Goal: Communication & Community: Answer question/provide support

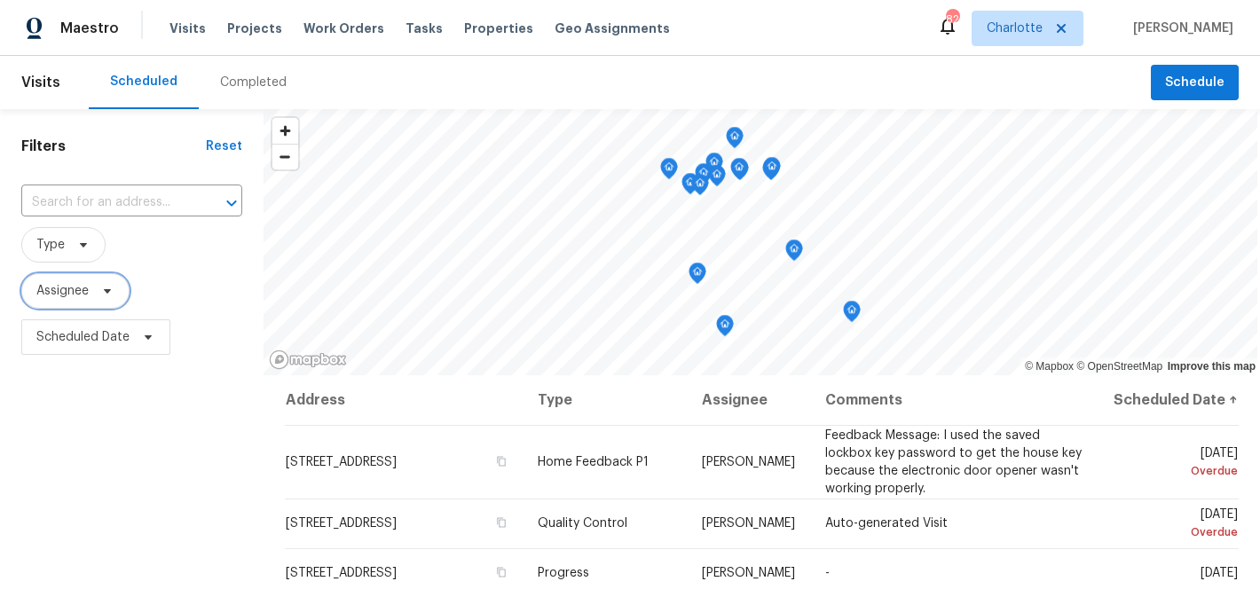
click at [76, 291] on span "Assignee" at bounding box center [62, 291] width 52 height 18
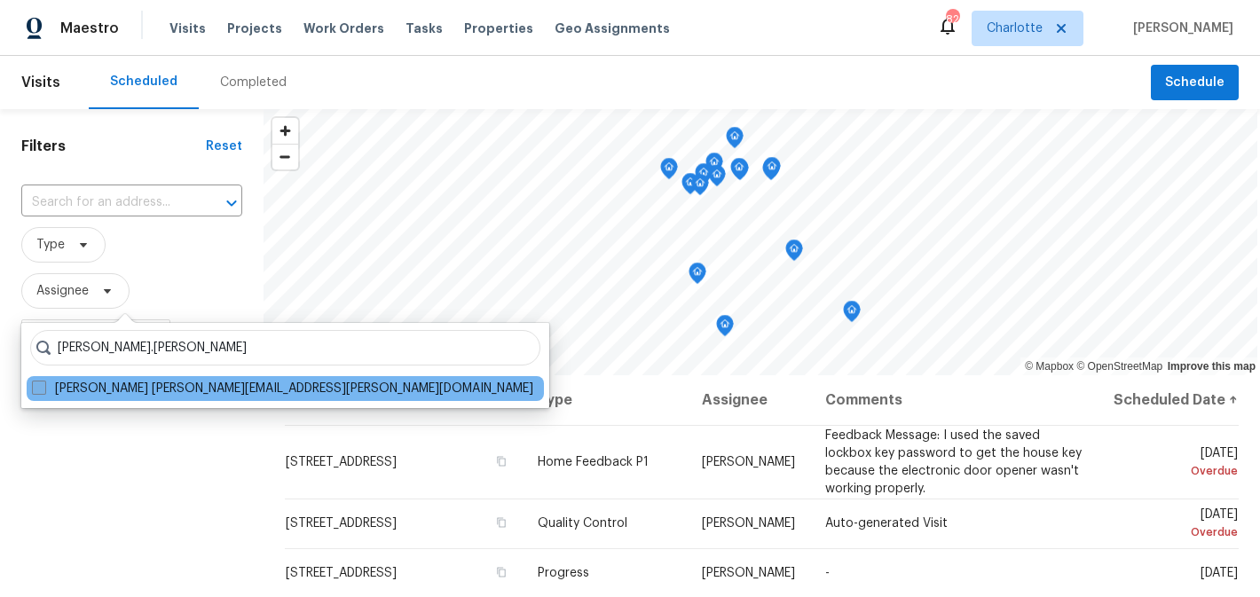
type input "matthew.barnhart"
click at [219, 396] on label "Matthew Barnhart matthew.barnhart@opendoor.com" at bounding box center [282, 389] width 501 height 18
click at [43, 391] on input "Matthew Barnhart matthew.barnhart@opendoor.com" at bounding box center [38, 386] width 12 height 12
checkbox input "true"
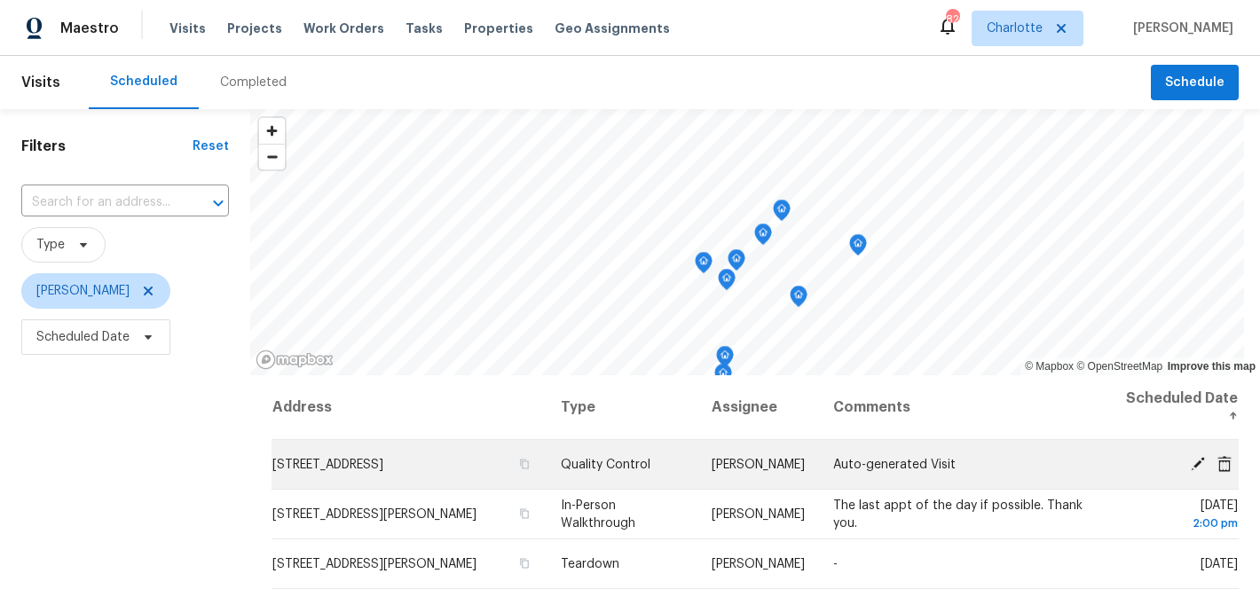
click at [1198, 458] on icon at bounding box center [1198, 463] width 16 height 16
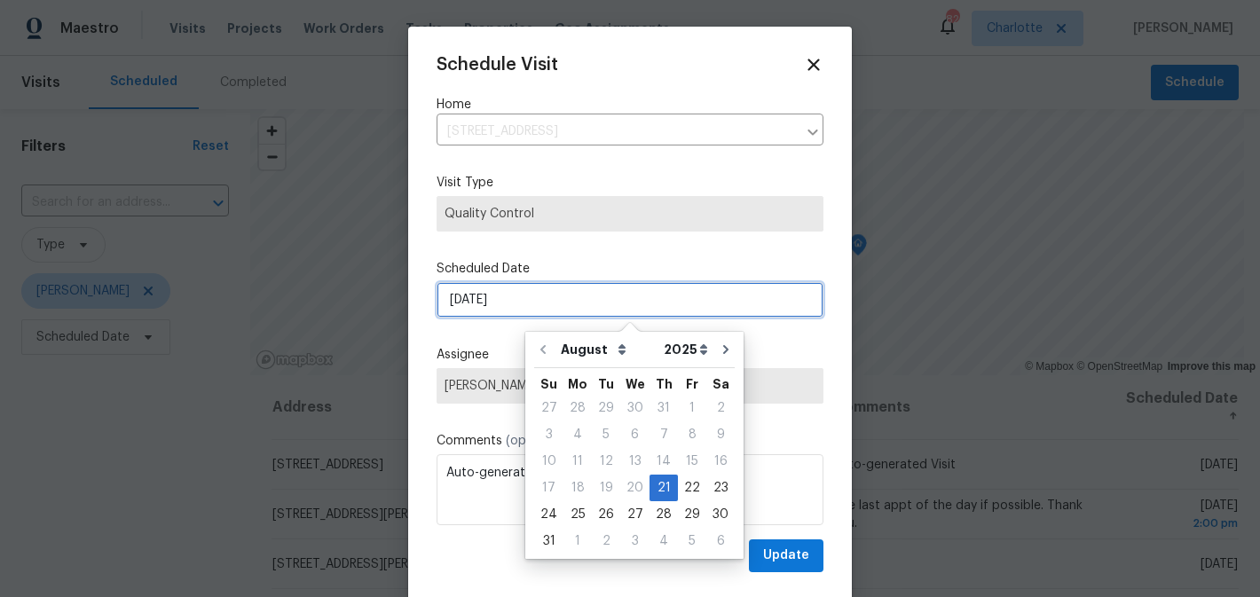
click at [568, 301] on input "[DATE]" at bounding box center [629, 299] width 387 height 35
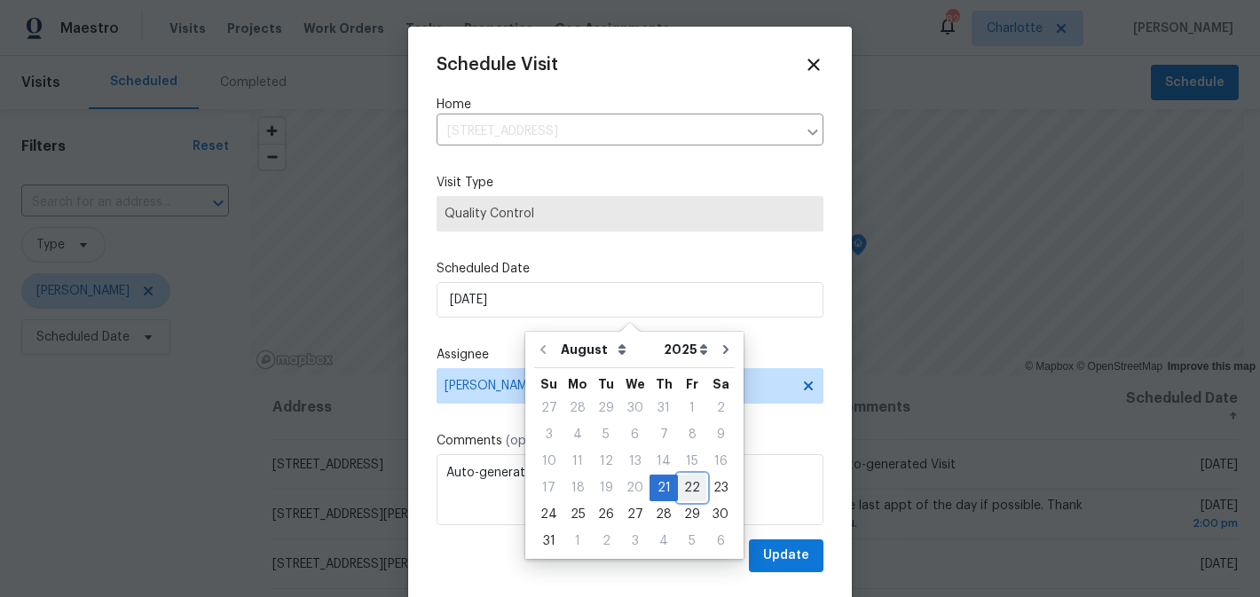
click at [680, 491] on div "22" at bounding box center [692, 487] width 28 height 25
type input "[DATE]"
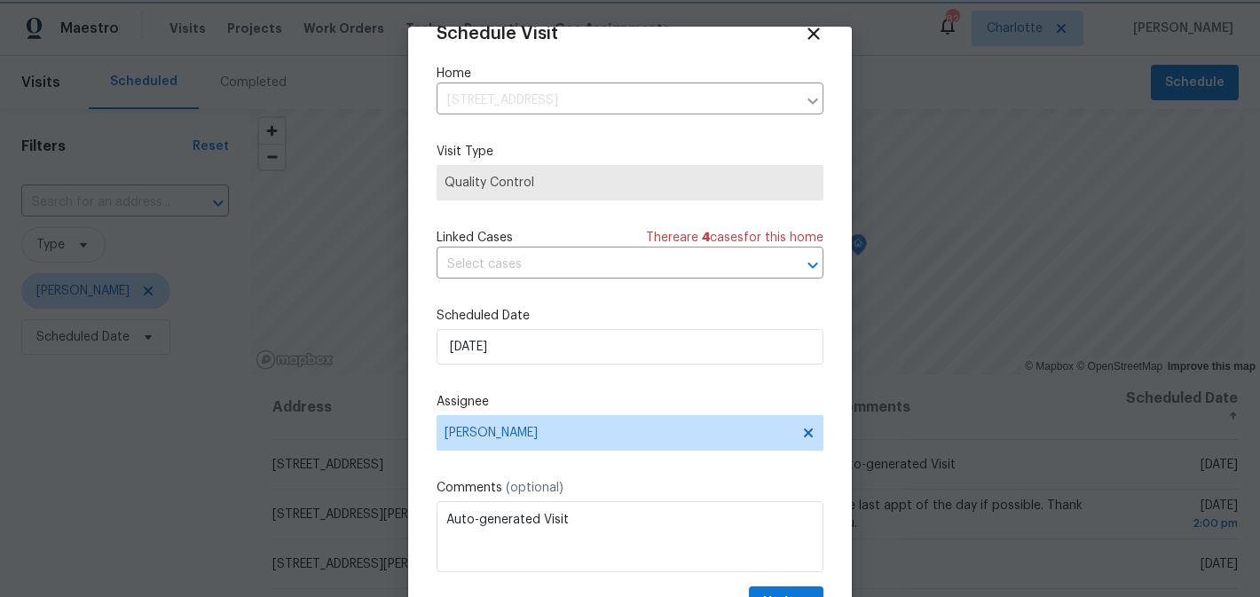
scroll to position [77, 0]
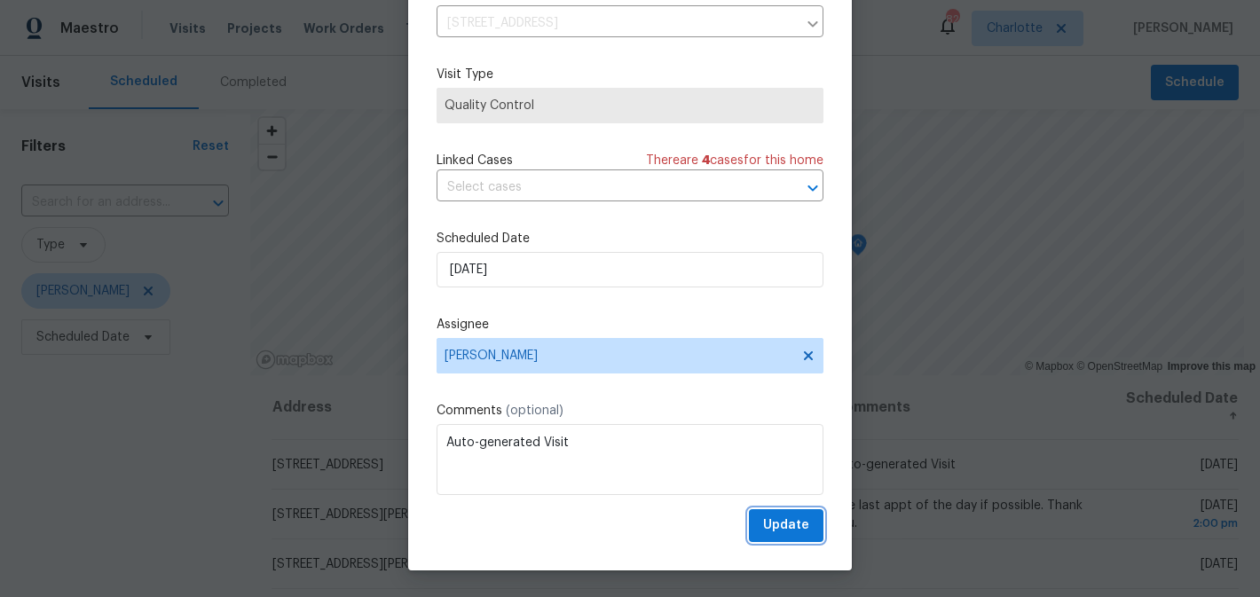
click at [777, 519] on span "Update" at bounding box center [786, 526] width 46 height 22
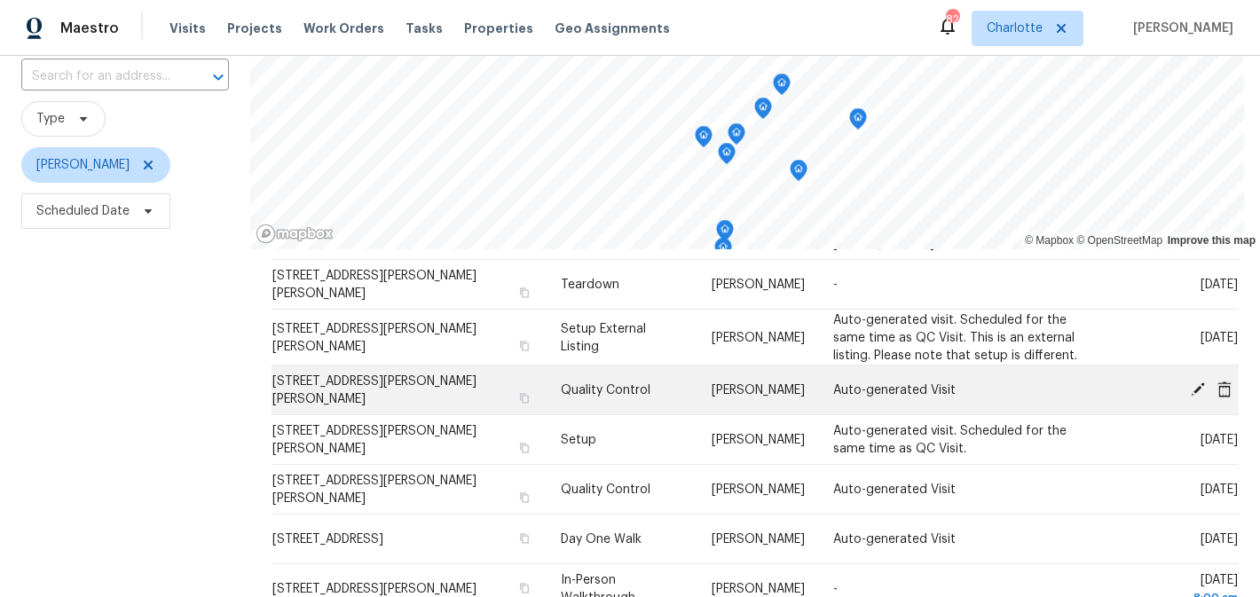
scroll to position [154, 0]
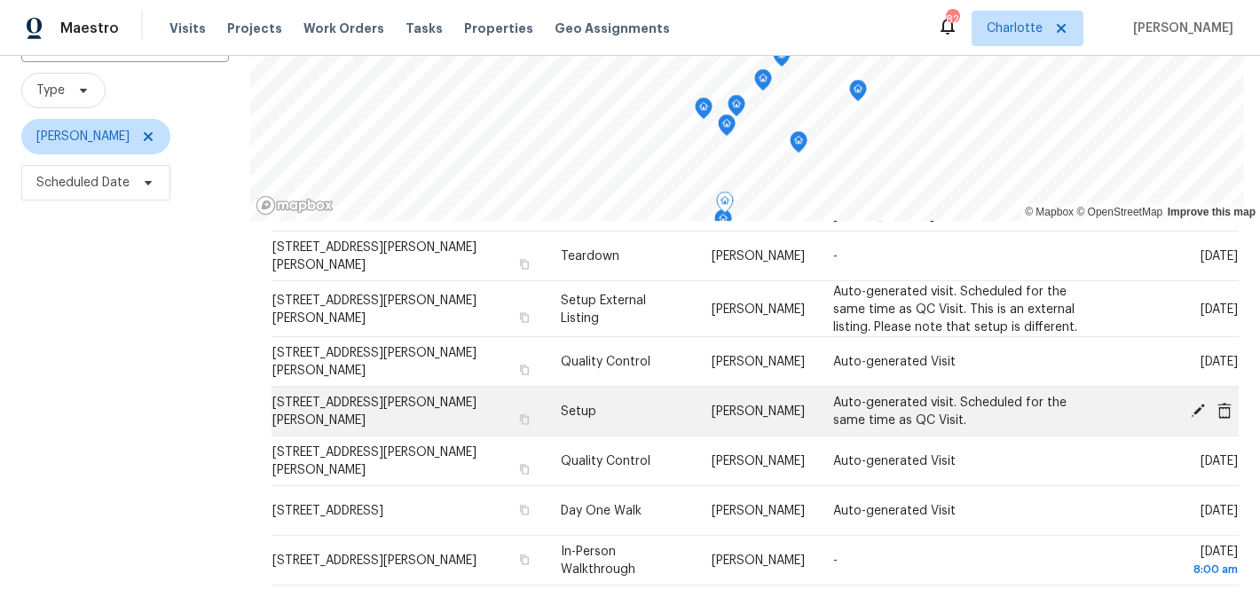
click at [1199, 412] on icon at bounding box center [1198, 410] width 16 height 16
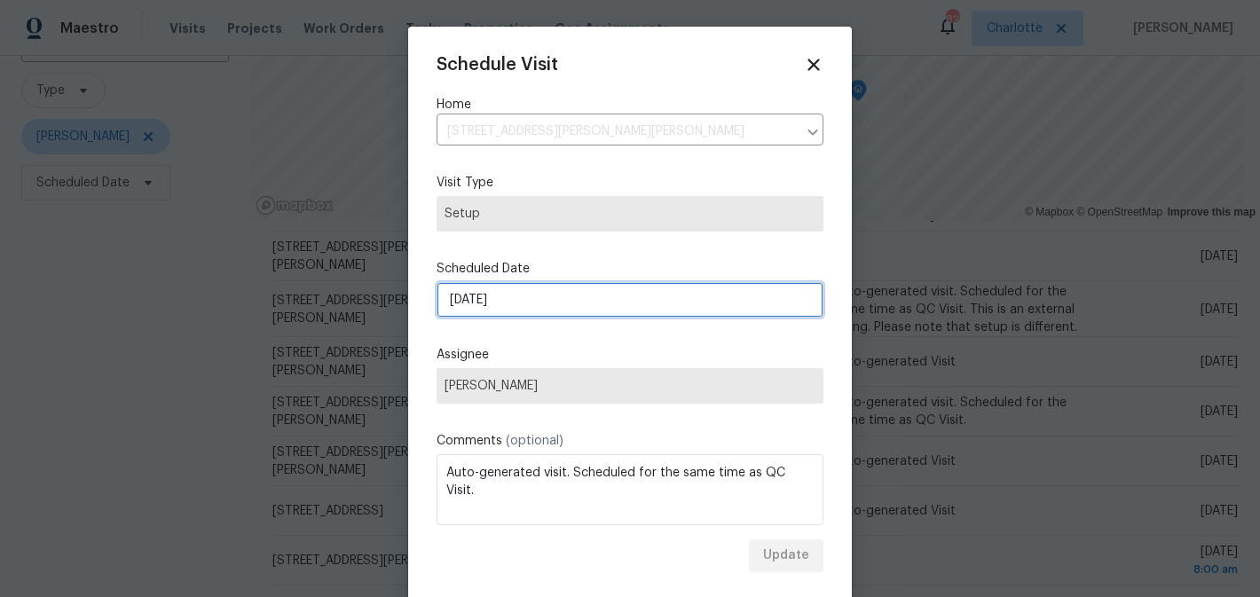
select select "8"
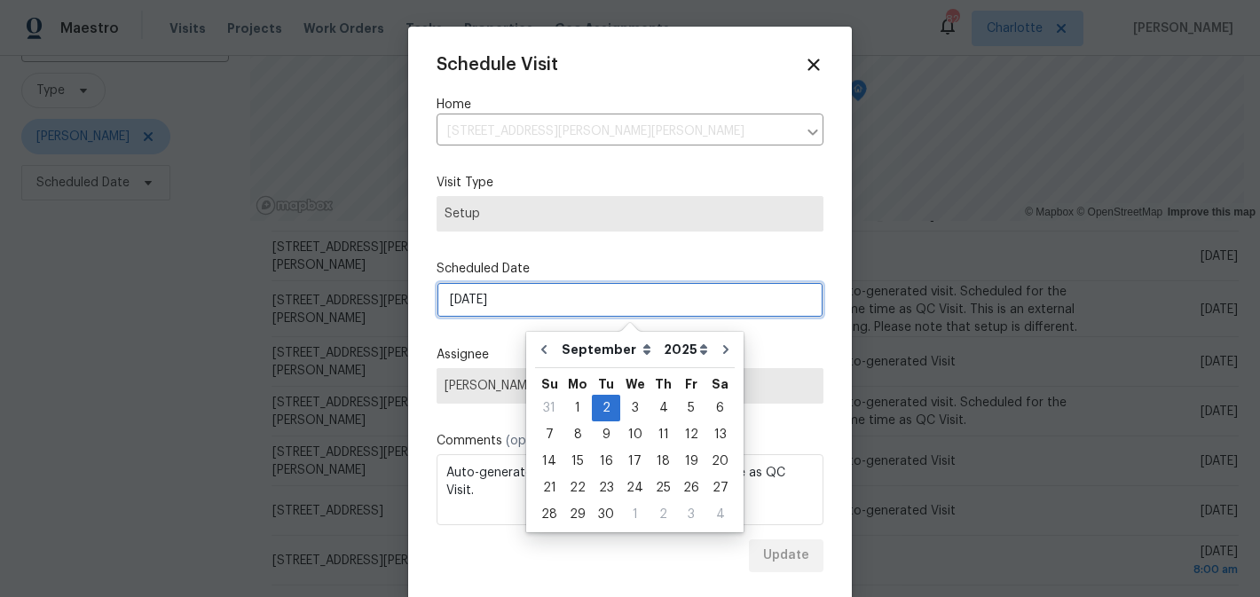
click at [611, 292] on input "9/2/2025" at bounding box center [629, 299] width 387 height 35
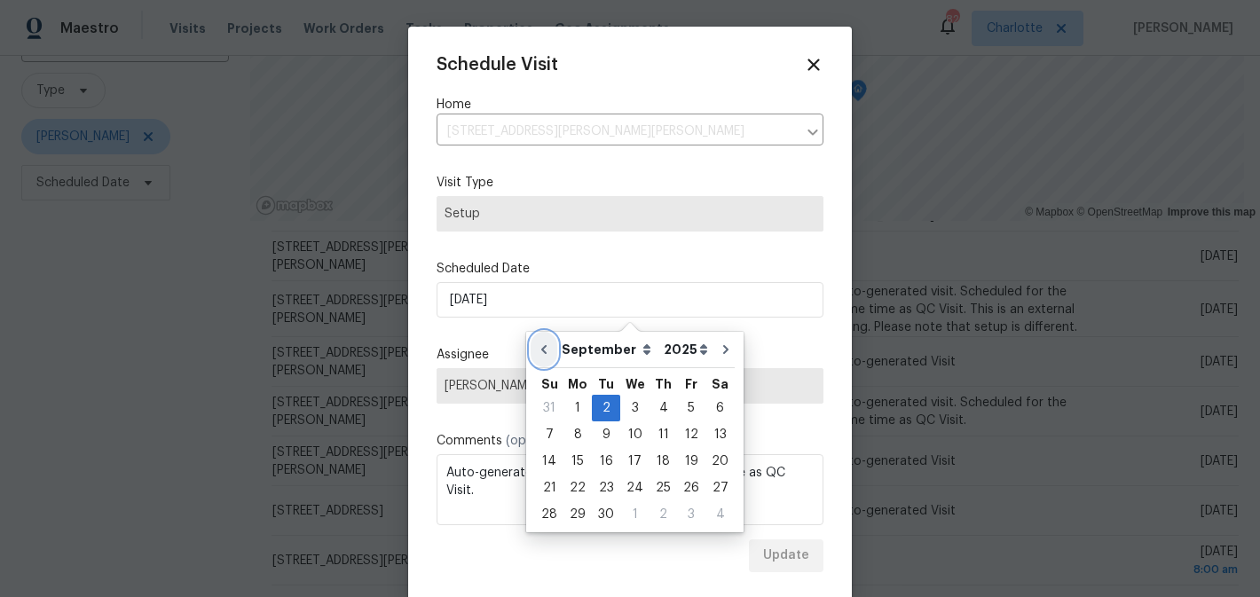
click at [544, 345] on icon "Go to previous month" at bounding box center [544, 349] width 14 height 14
type input "[DATE]"
select select "7"
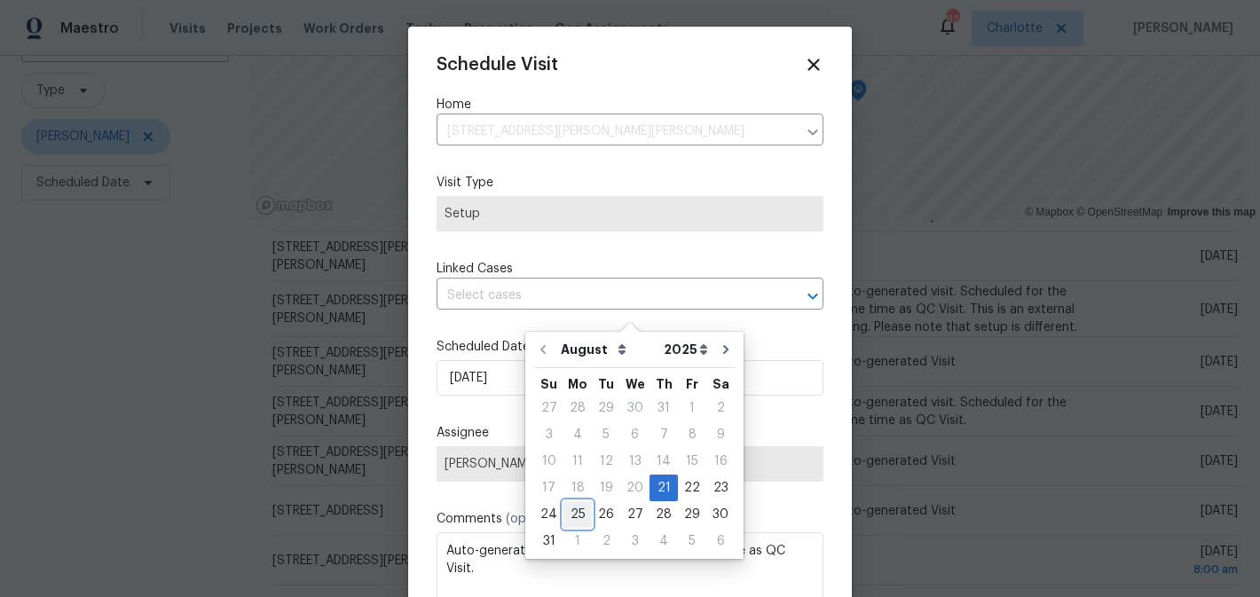
click at [574, 508] on div "25" at bounding box center [577, 514] width 28 height 25
type input "8/25/2025"
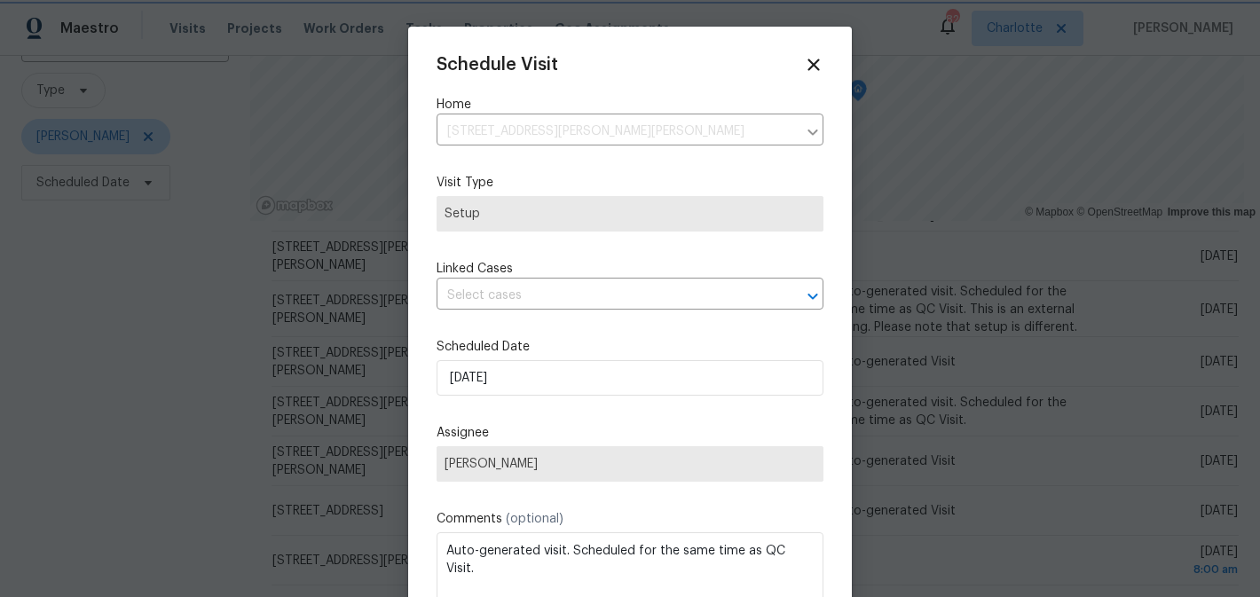
scroll to position [31, 0]
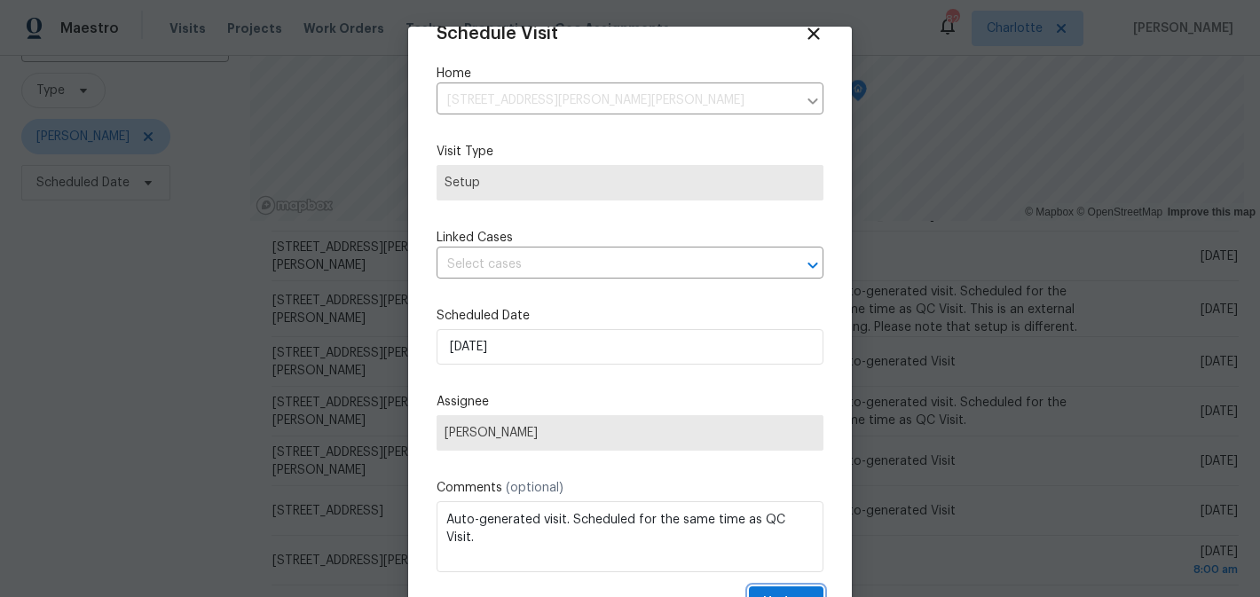
click at [776, 588] on button "Update" at bounding box center [786, 602] width 75 height 33
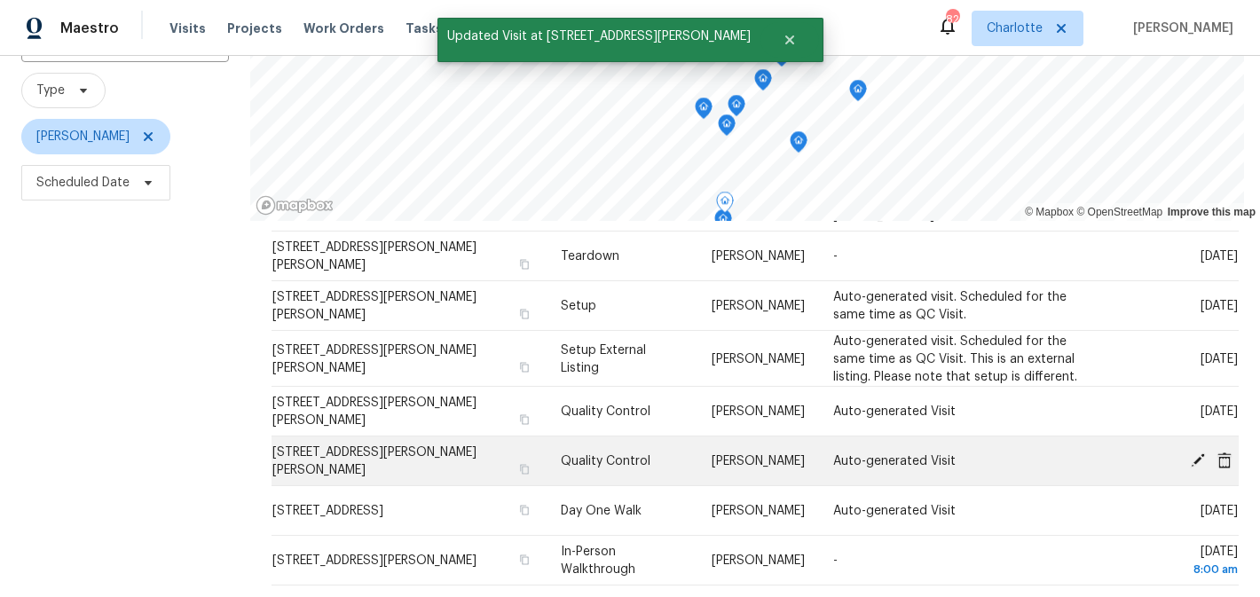
click at [1197, 458] on icon at bounding box center [1197, 459] width 14 height 14
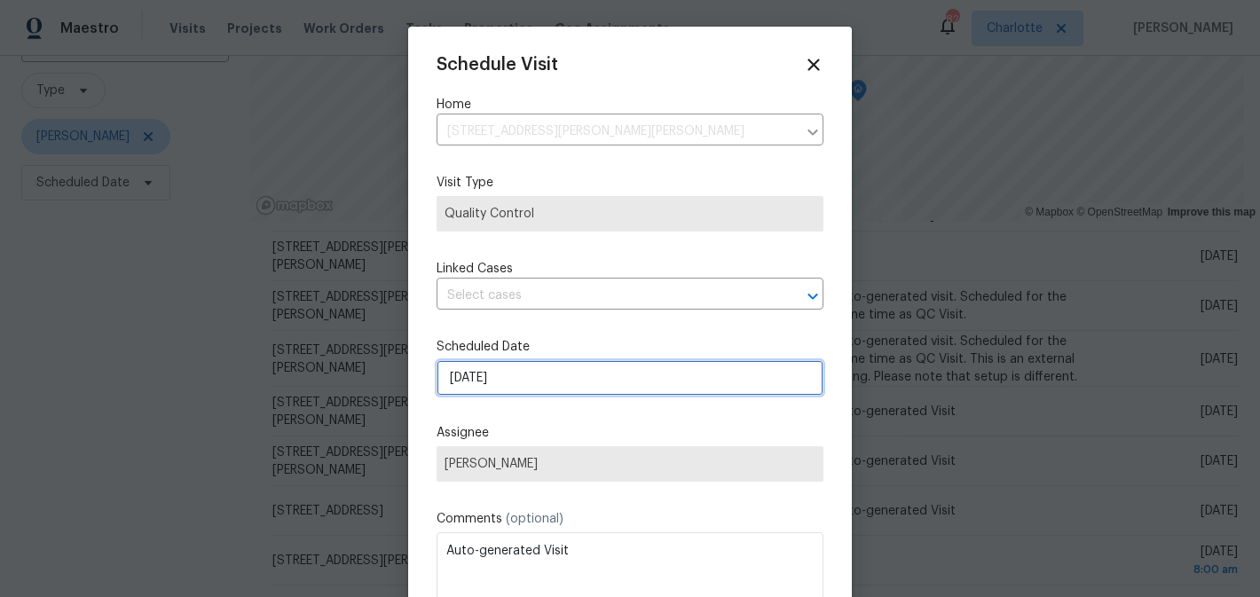
click at [559, 384] on input "9/2/2025" at bounding box center [629, 377] width 387 height 35
select select "8"
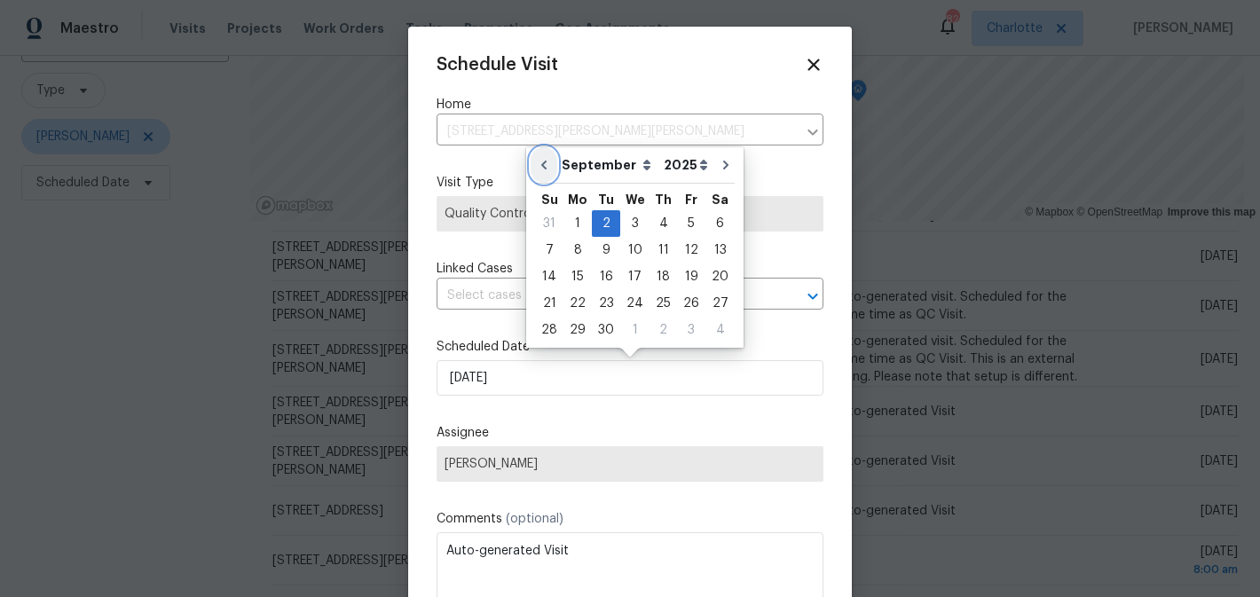
click at [546, 163] on icon "Go to previous month" at bounding box center [544, 165] width 14 height 14
type input "[DATE]"
select select "7"
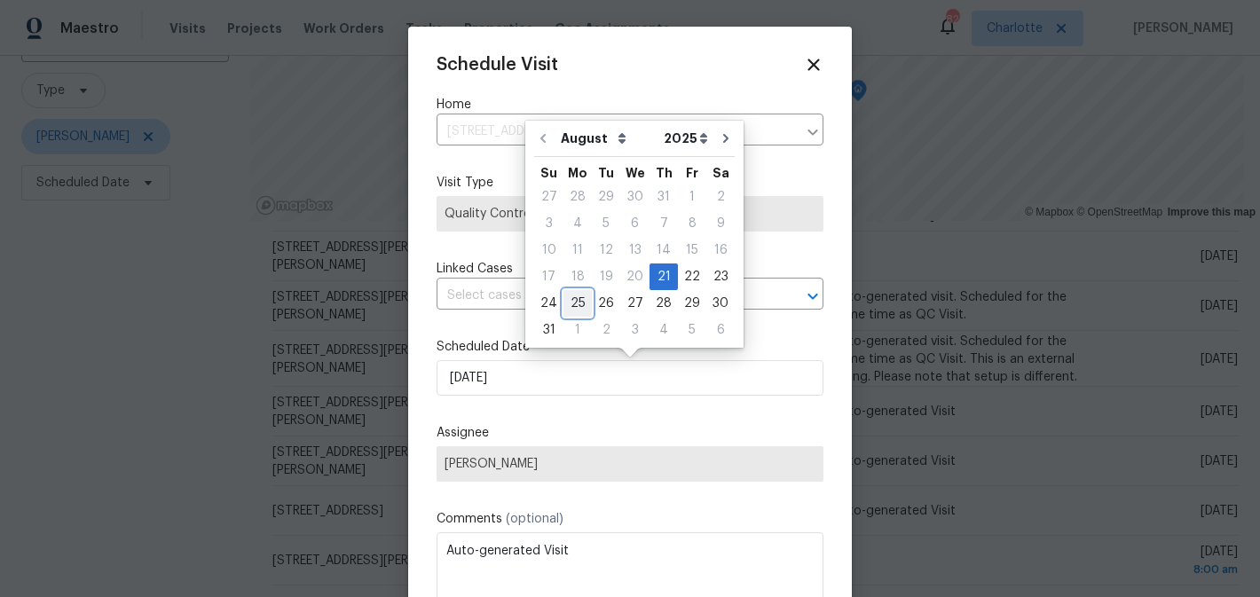
click at [574, 300] on div "25" at bounding box center [577, 303] width 28 height 25
type input "8/25/2025"
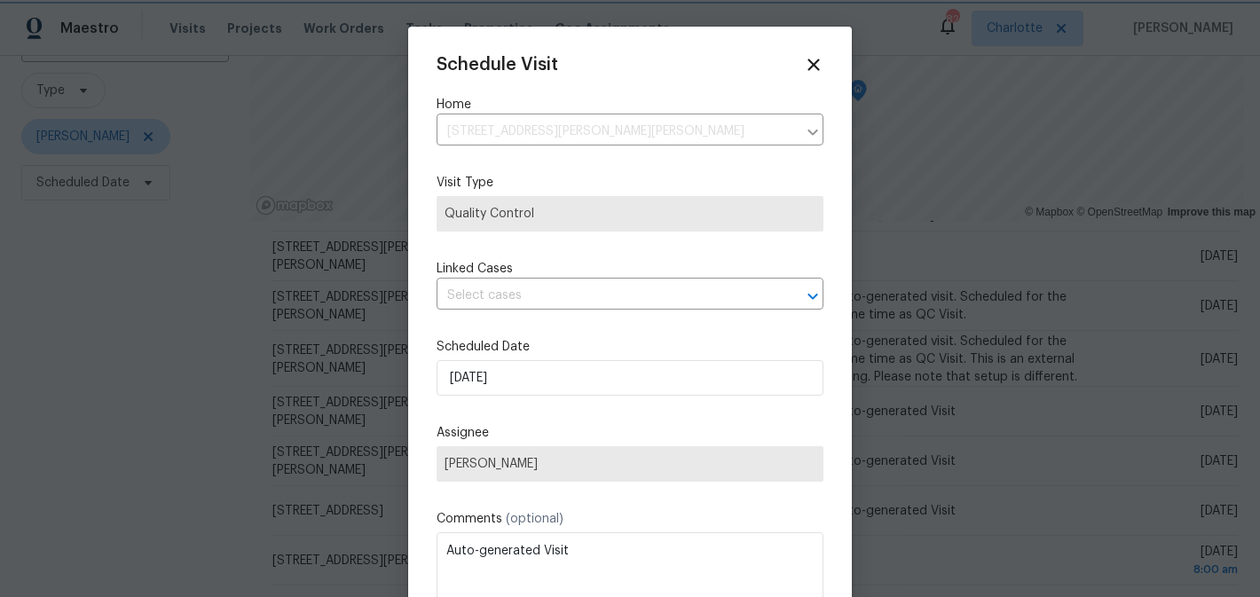
scroll to position [31, 0]
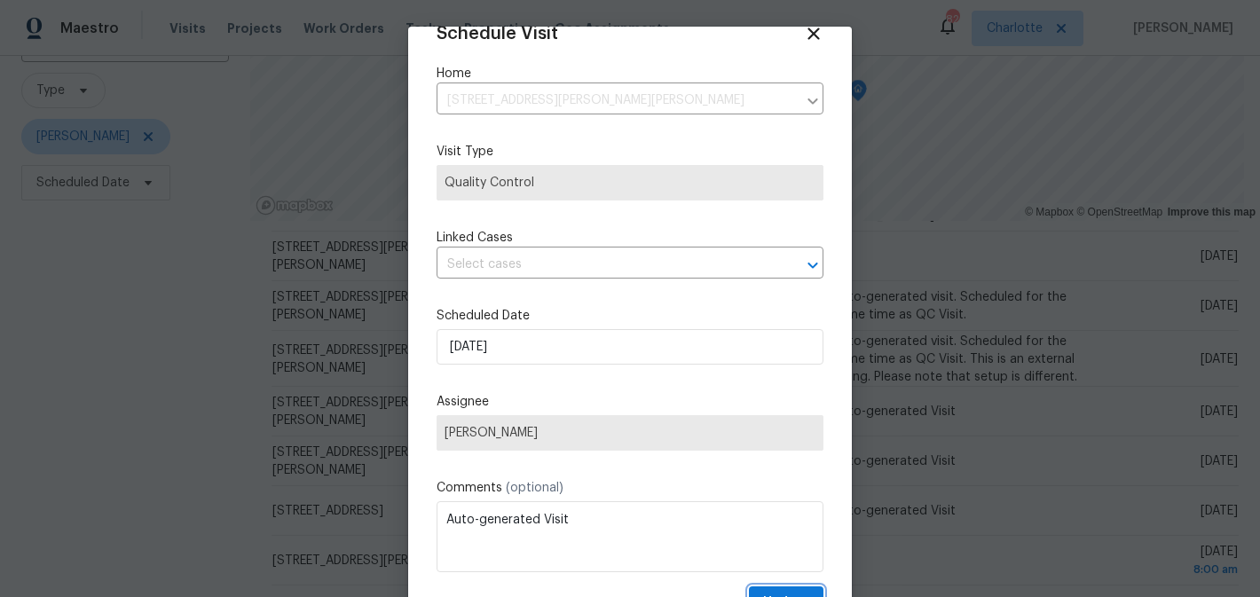
click at [782, 590] on button "Update" at bounding box center [786, 602] width 75 height 33
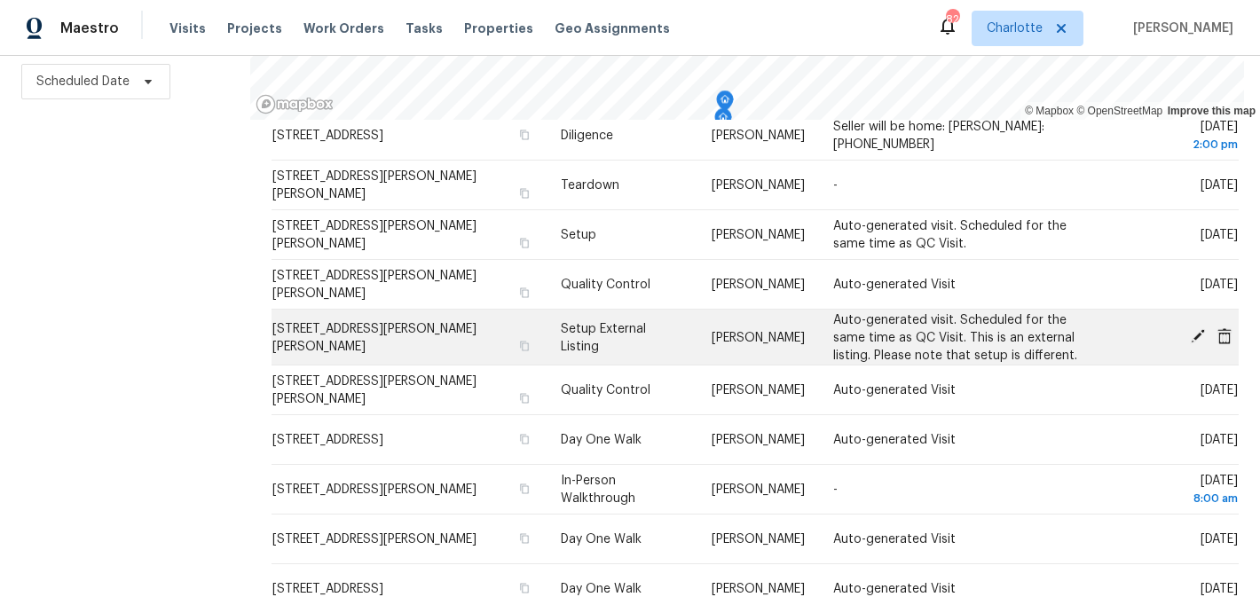
scroll to position [282, 0]
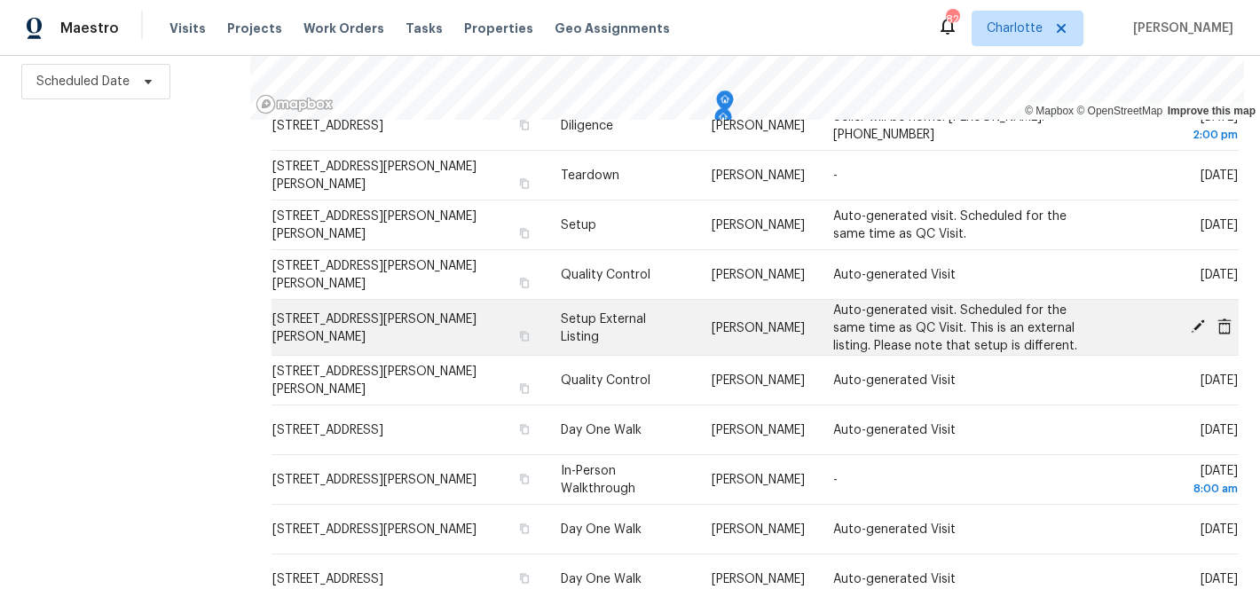
click at [1198, 321] on icon at bounding box center [1197, 326] width 14 height 14
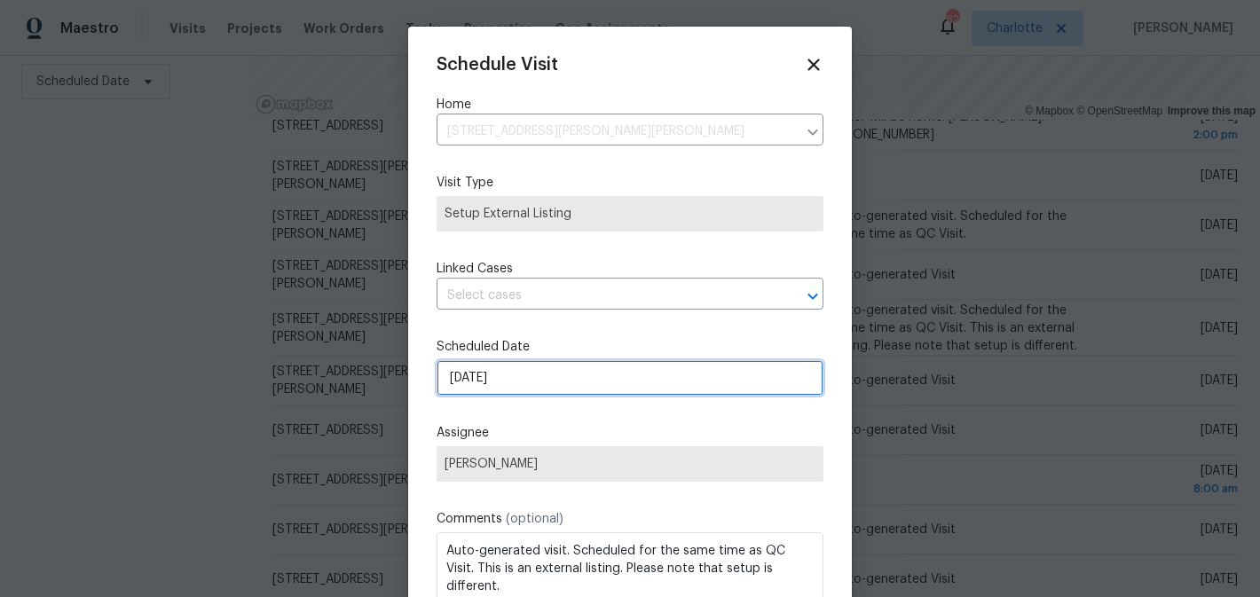
click at [581, 377] on input "[DATE]" at bounding box center [629, 377] width 387 height 35
select select "8"
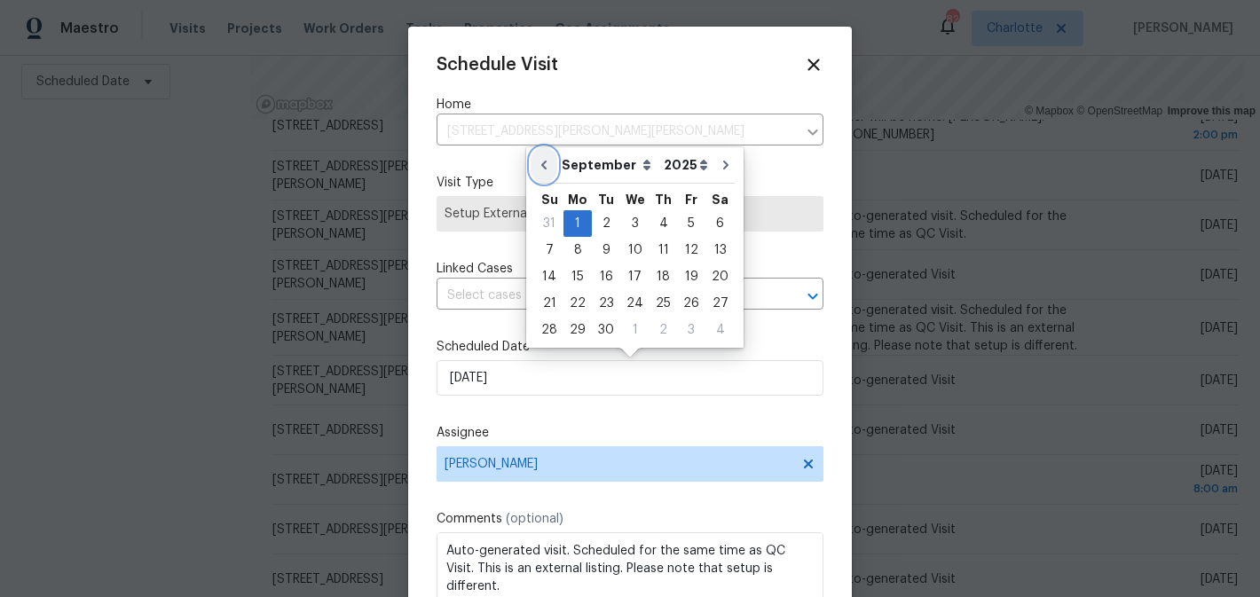
click at [551, 169] on button "Go to previous month" at bounding box center [543, 164] width 27 height 35
type input "[DATE]"
select select "7"
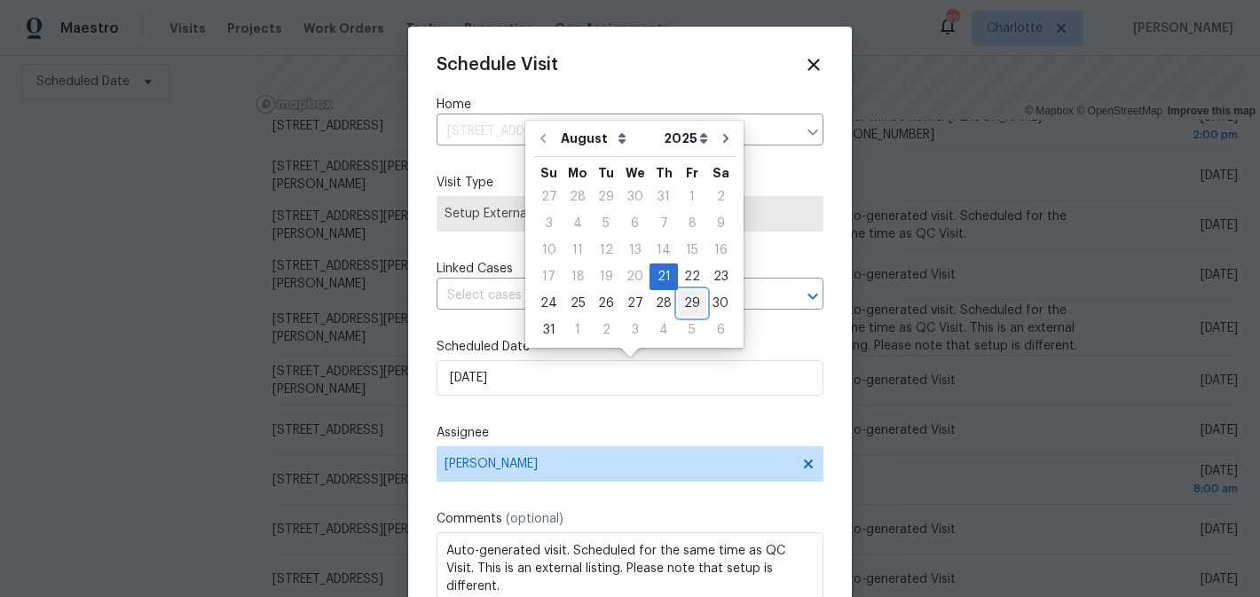
click at [683, 306] on div "29" at bounding box center [692, 303] width 28 height 25
type input "[DATE]"
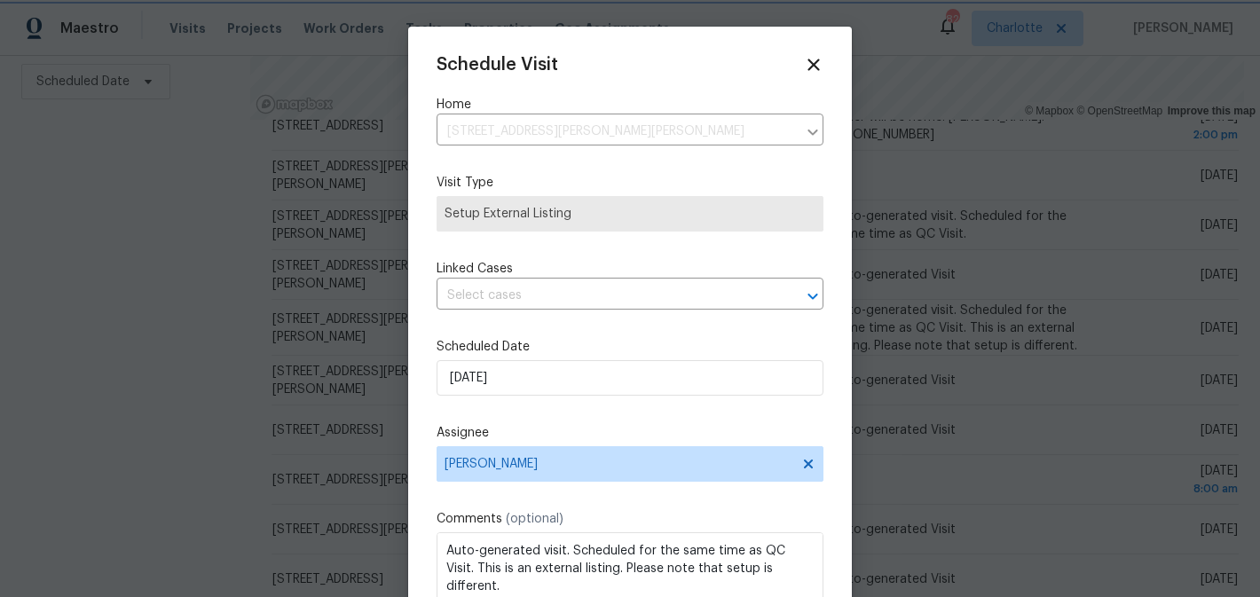
scroll to position [31, 0]
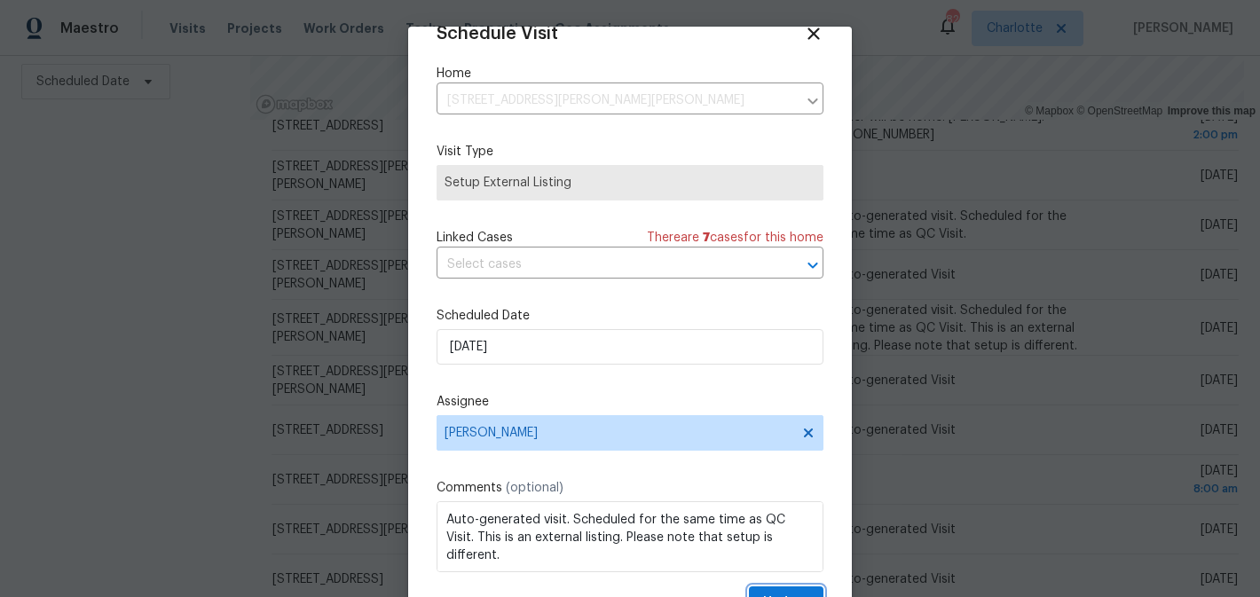
click at [780, 591] on button "Update" at bounding box center [786, 602] width 75 height 33
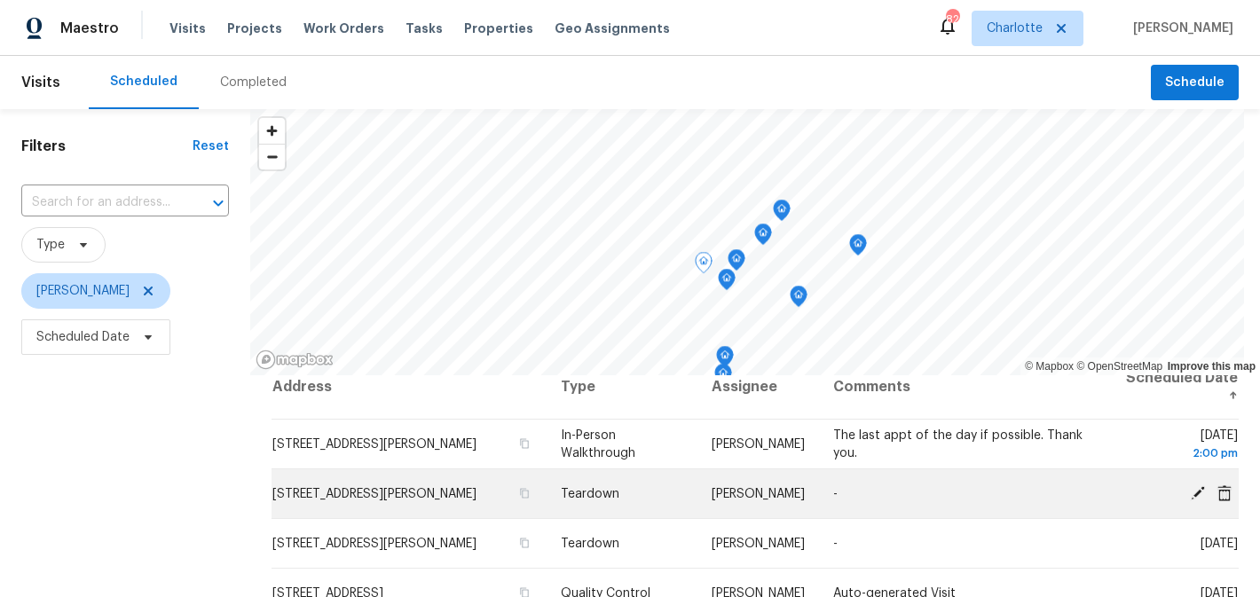
scroll to position [29, 0]
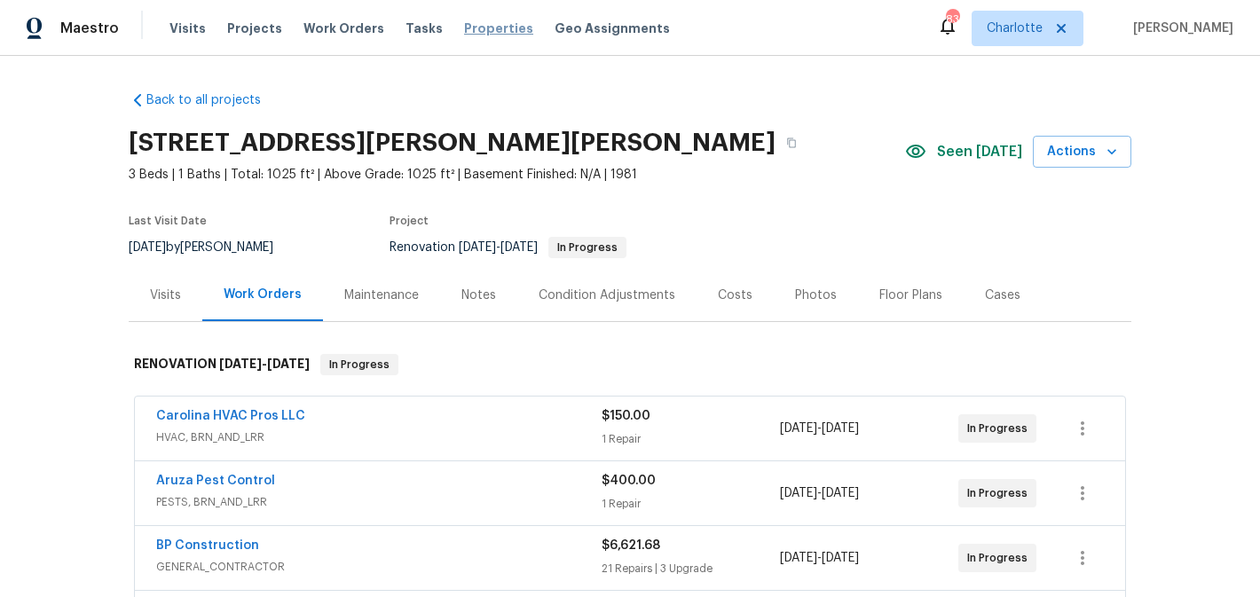
click at [476, 28] on span "Properties" at bounding box center [498, 29] width 69 height 18
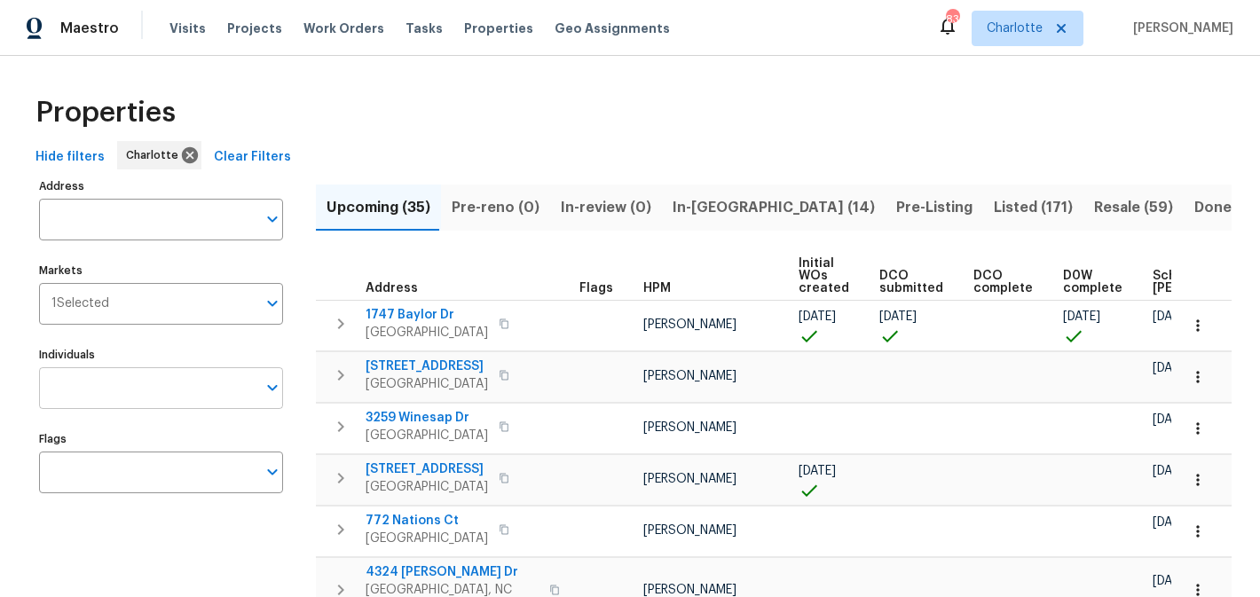
click at [122, 382] on input "Individuals" at bounding box center [147, 388] width 217 height 42
type input "matthew"
click at [96, 382] on input "Individuals" at bounding box center [147, 388] width 217 height 42
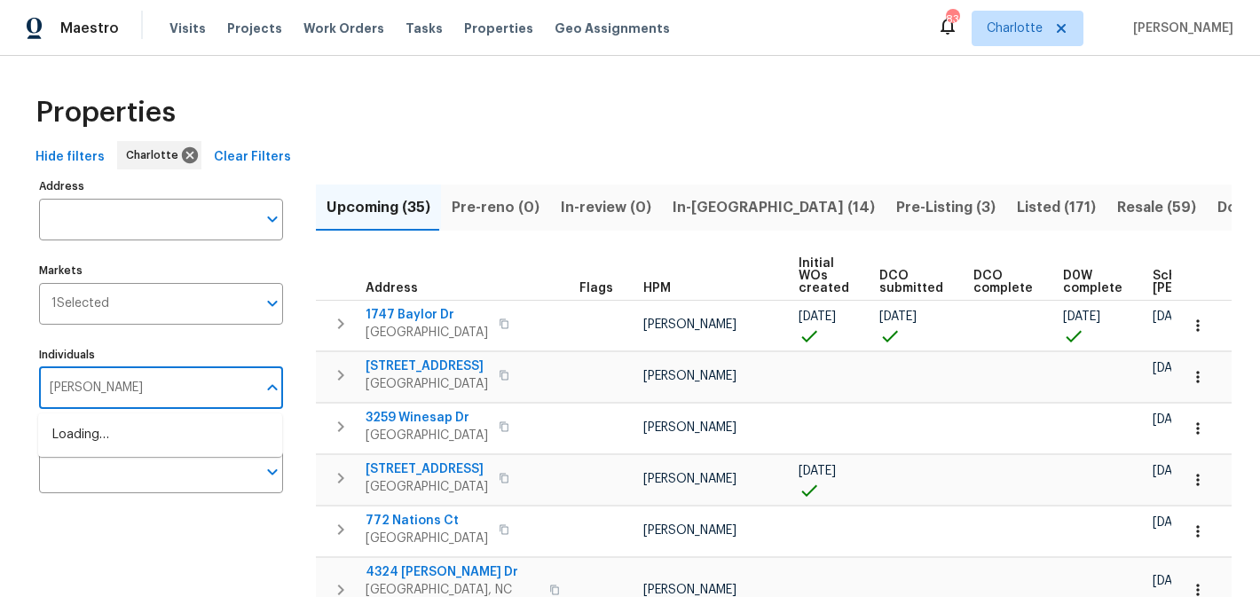
type input "matthew barnhart"
click at [208, 439] on li "[PERSON_NAME]" at bounding box center [160, 444] width 216 height 37
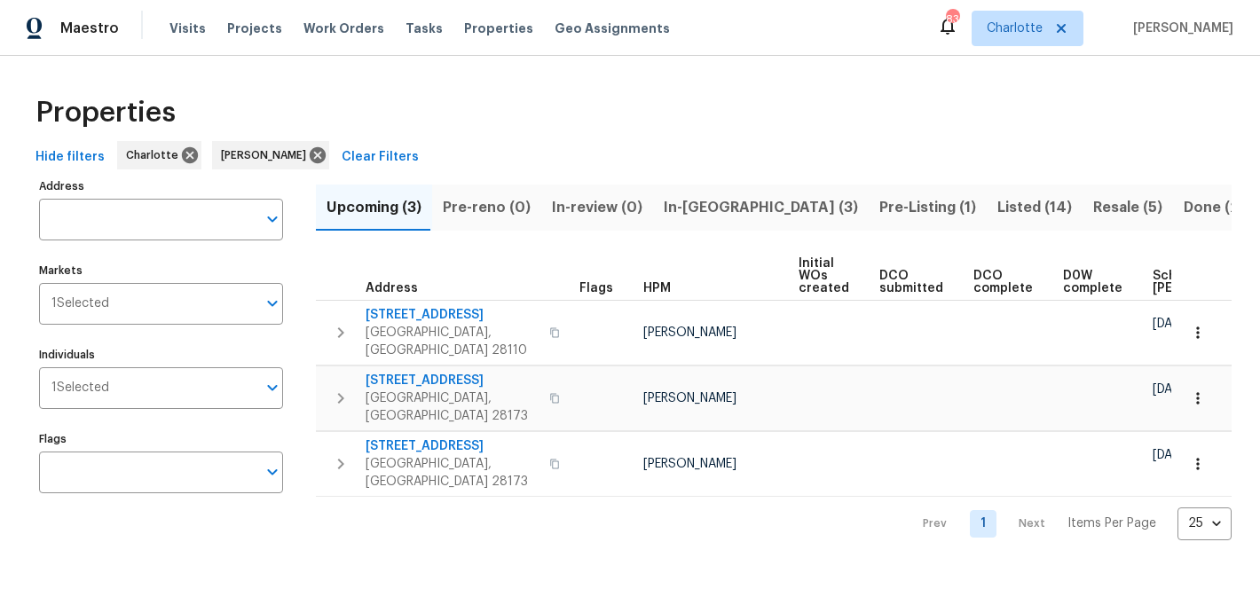
click at [697, 199] on span "In-reno (3)" at bounding box center [761, 207] width 194 height 25
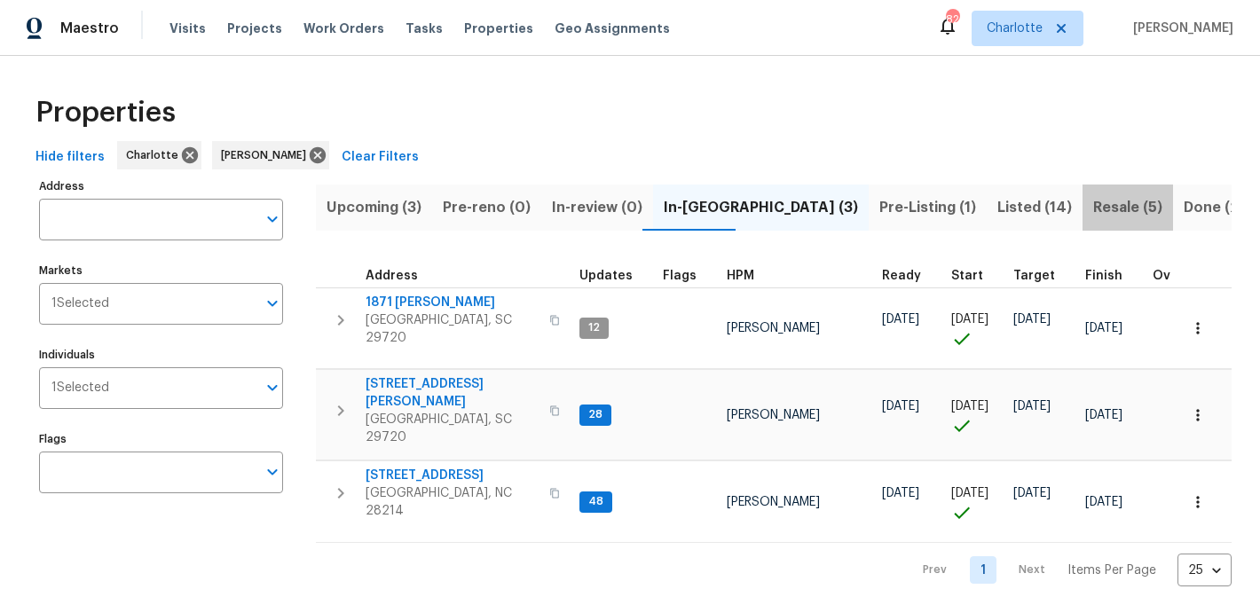
click at [1093, 205] on span "Resale (5)" at bounding box center [1127, 207] width 69 height 25
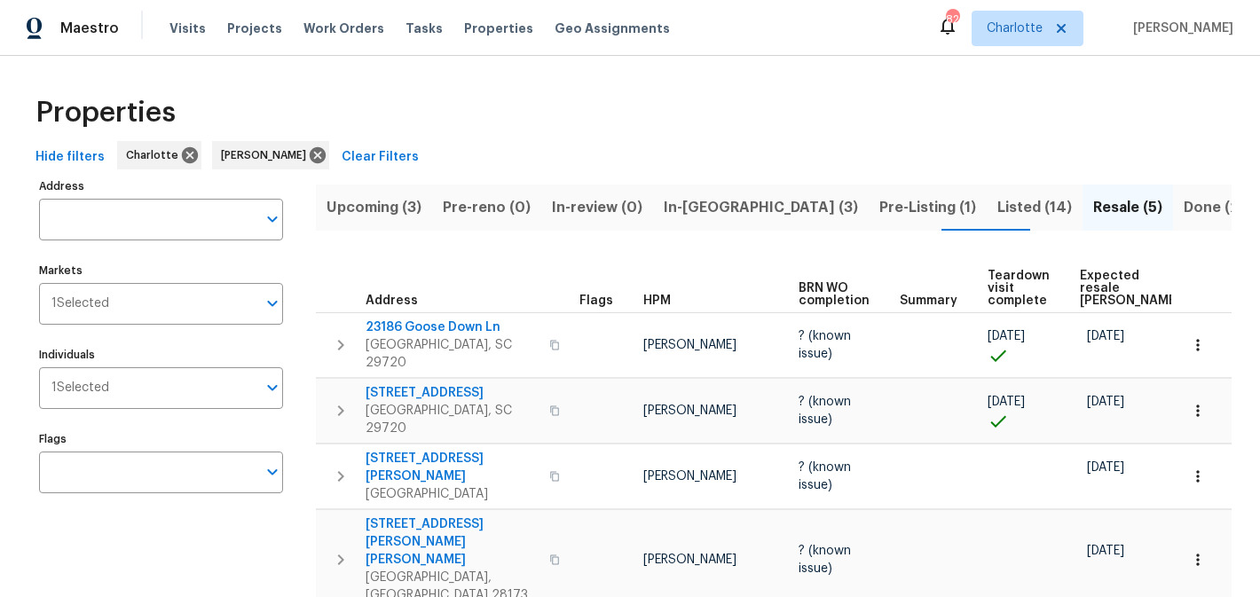
click at [678, 210] on span "In-reno (3)" at bounding box center [761, 207] width 194 height 25
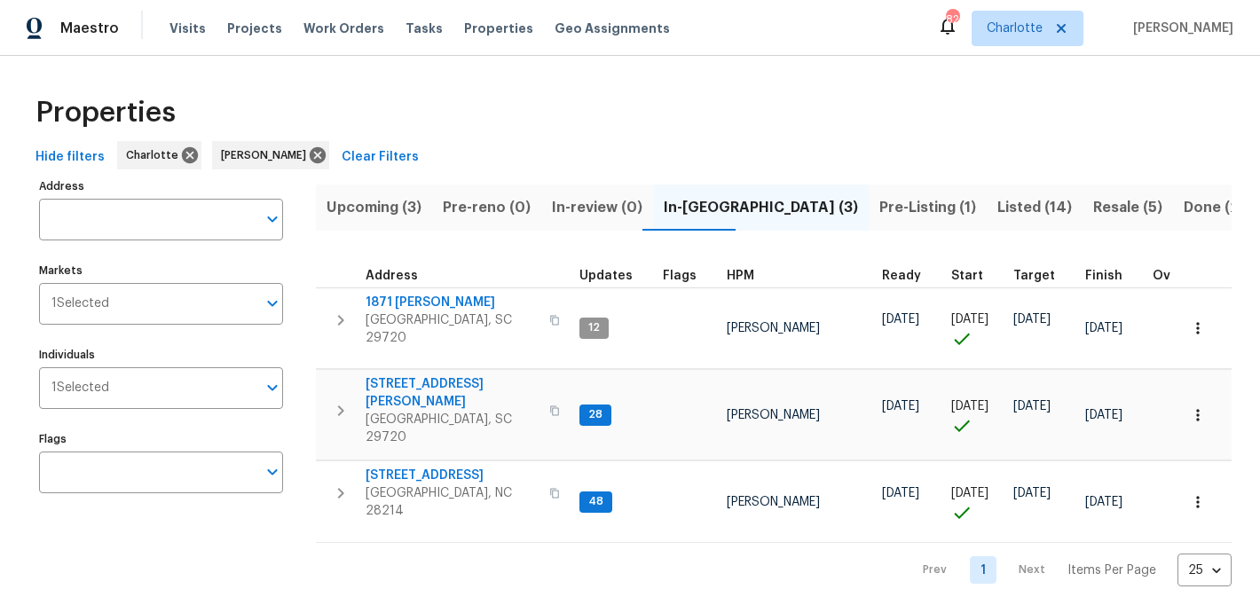
click at [879, 197] on span "Pre-Listing (1)" at bounding box center [927, 207] width 97 height 25
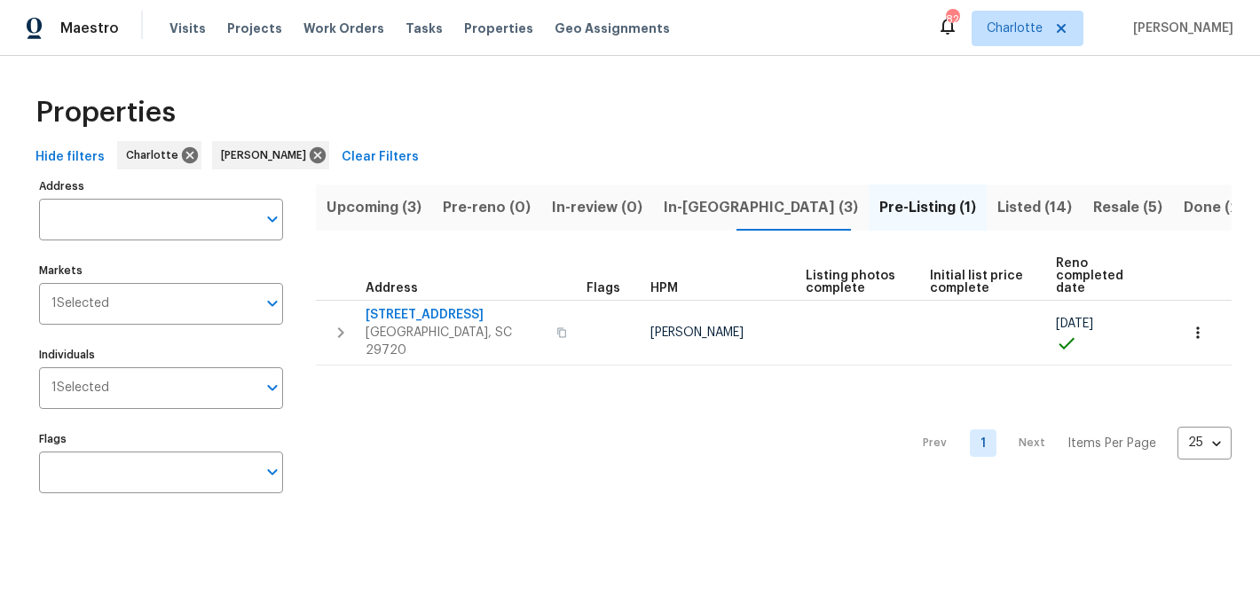
click at [695, 203] on span "In-reno (3)" at bounding box center [761, 207] width 194 height 25
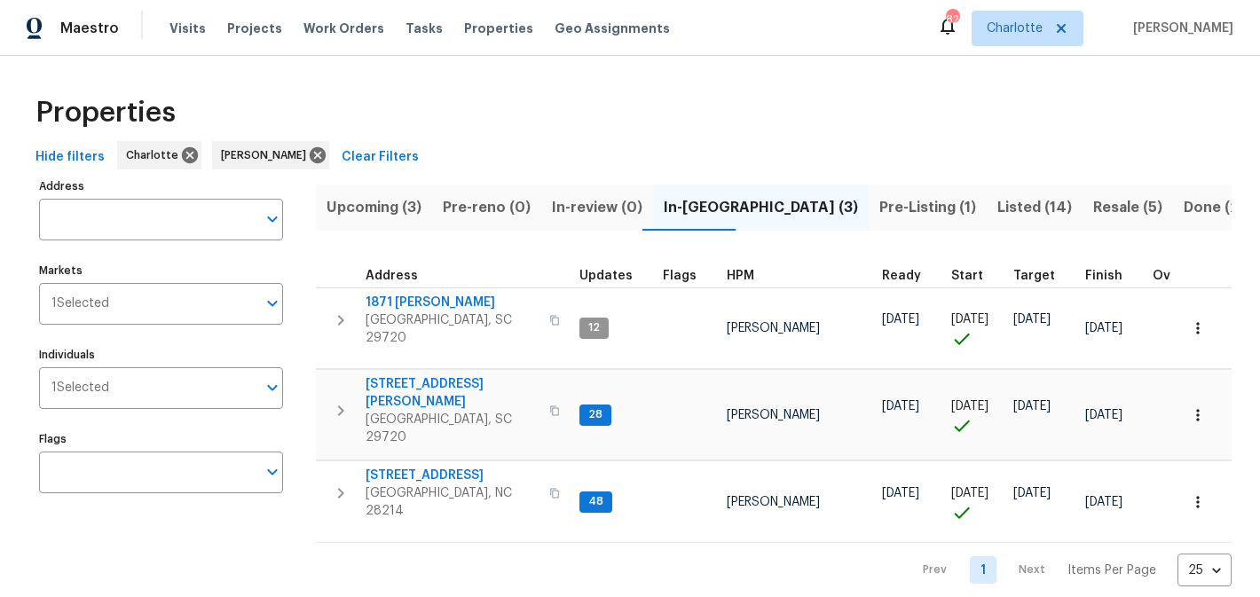
click at [374, 208] on span "Upcoming (3)" at bounding box center [373, 207] width 95 height 25
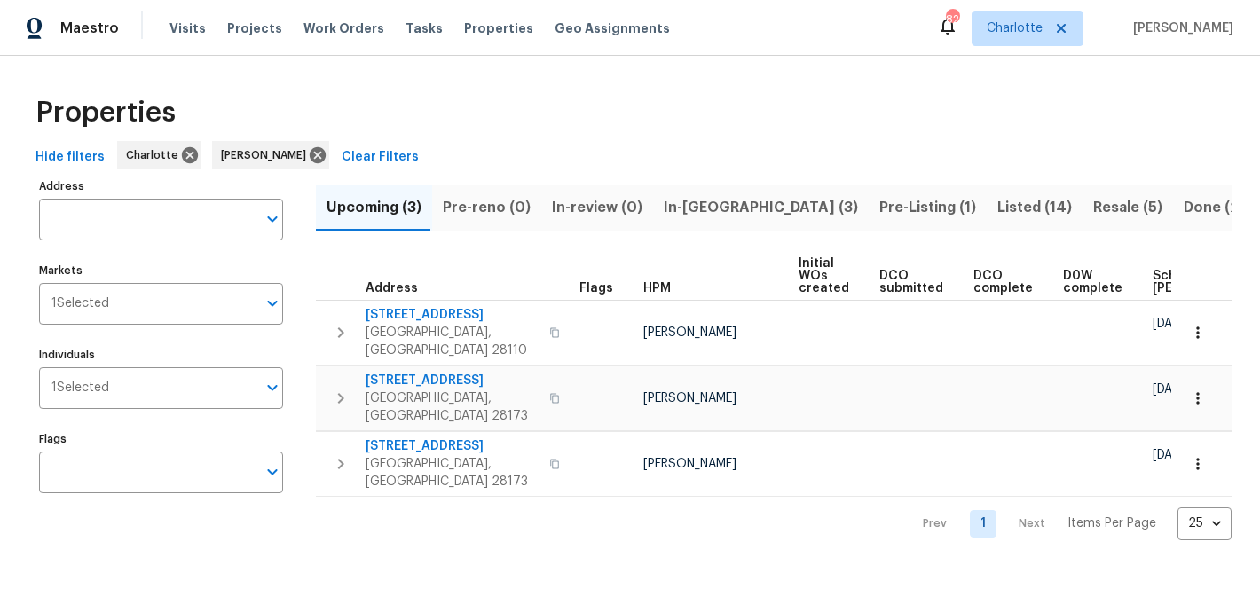
click at [698, 209] on span "In-reno (3)" at bounding box center [761, 207] width 194 height 25
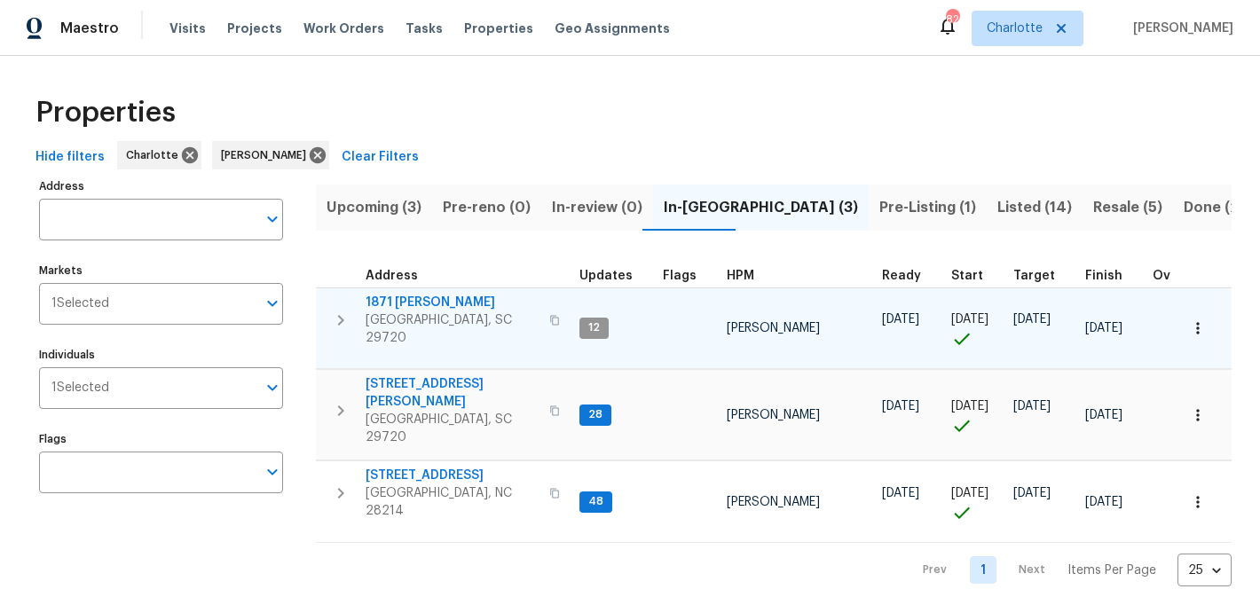
click at [419, 297] on span "1871 Tara Trl" at bounding box center [451, 303] width 173 height 18
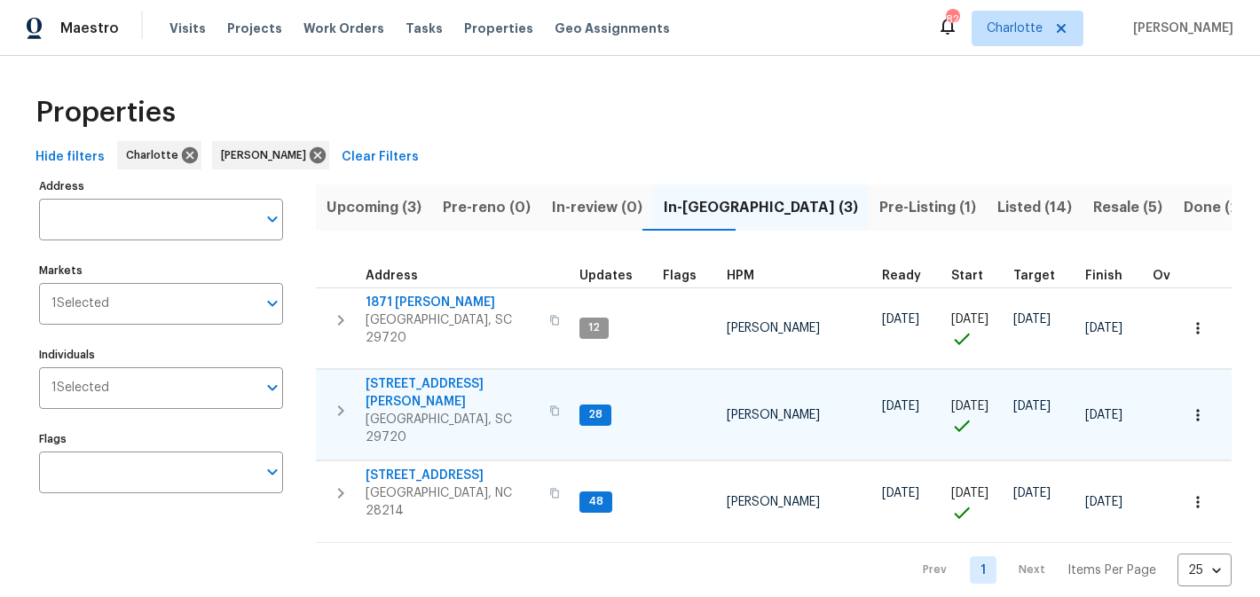
click at [405, 376] on span "[STREET_ADDRESS][PERSON_NAME]" at bounding box center [451, 392] width 173 height 35
click at [411, 375] on span "[STREET_ADDRESS][PERSON_NAME]" at bounding box center [451, 392] width 173 height 35
click at [411, 380] on span "[STREET_ADDRESS][PERSON_NAME]" at bounding box center [451, 392] width 173 height 35
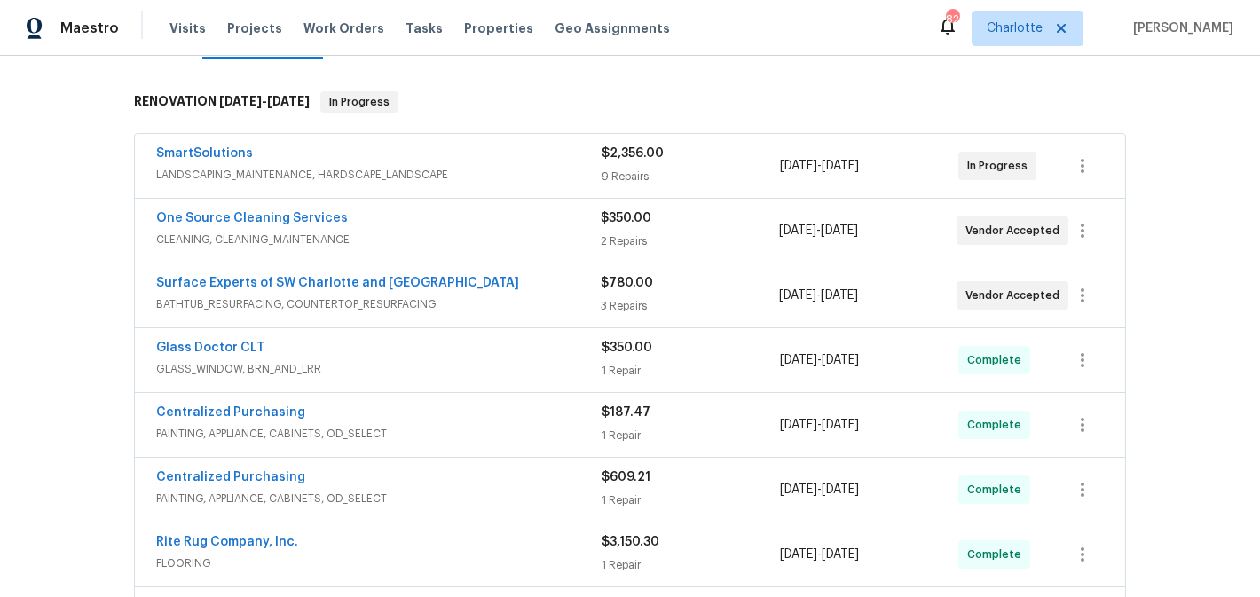
scroll to position [244, 0]
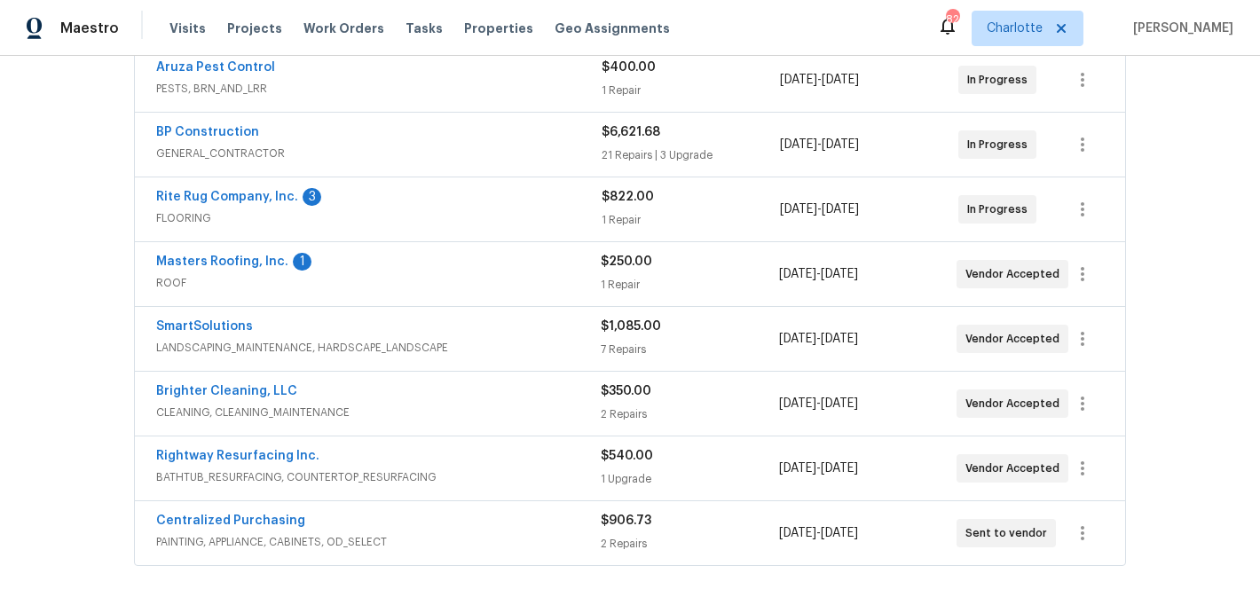
scroll to position [436, 0]
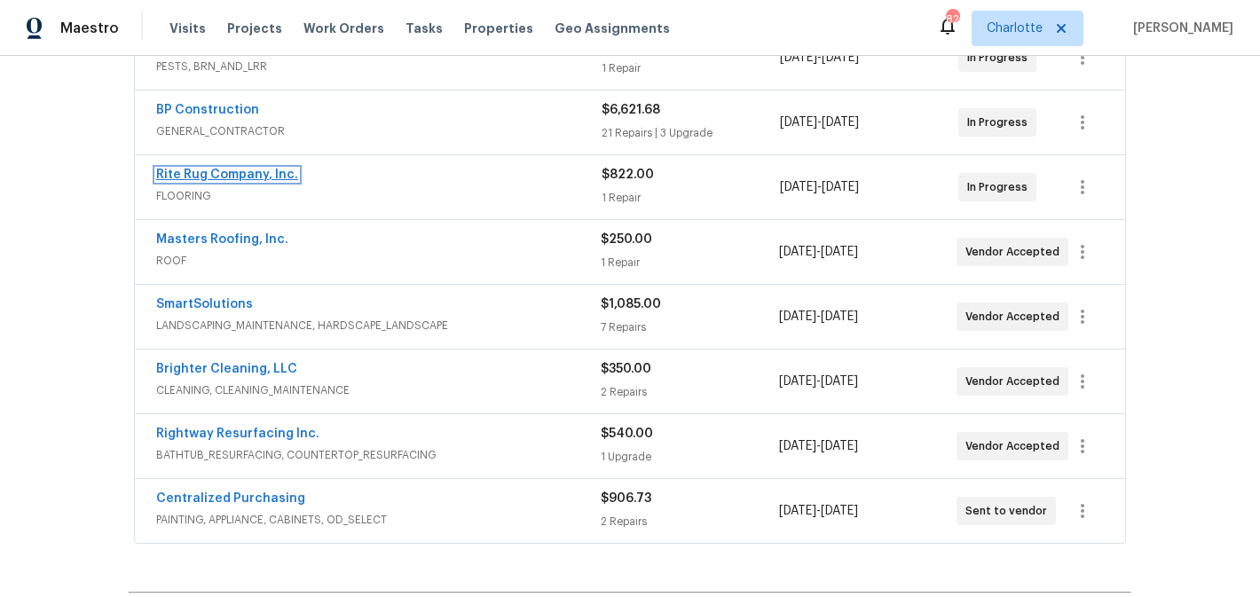
click at [234, 177] on link "Rite Rug Company, Inc." at bounding box center [227, 175] width 142 height 12
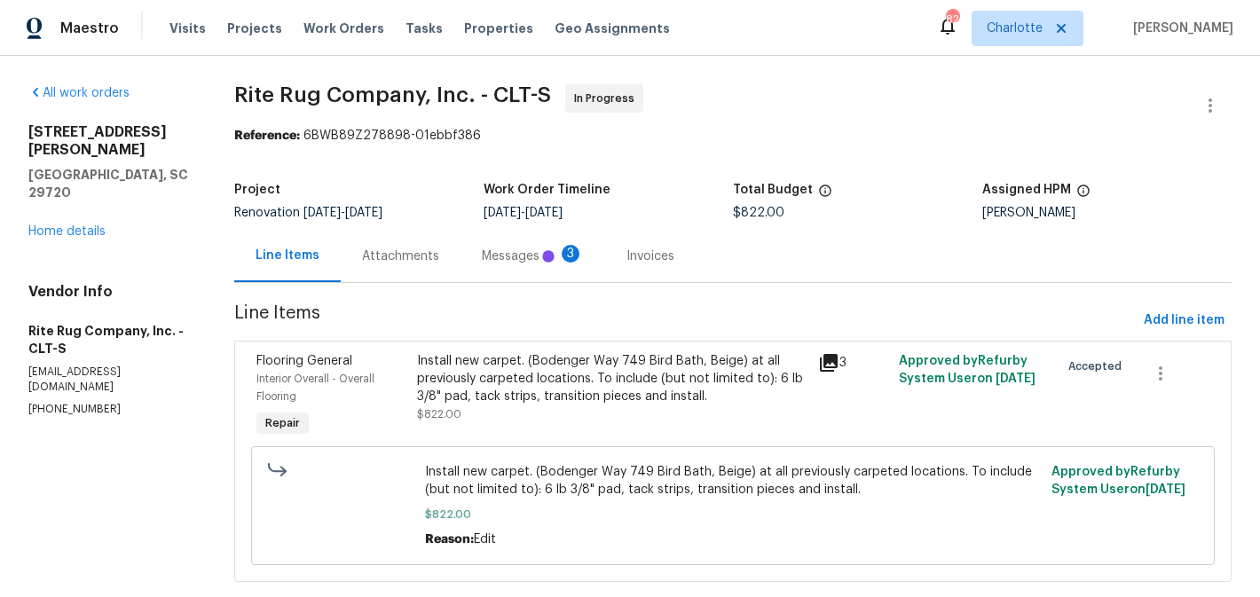
click at [509, 251] on div "Messages 3" at bounding box center [533, 256] width 102 height 18
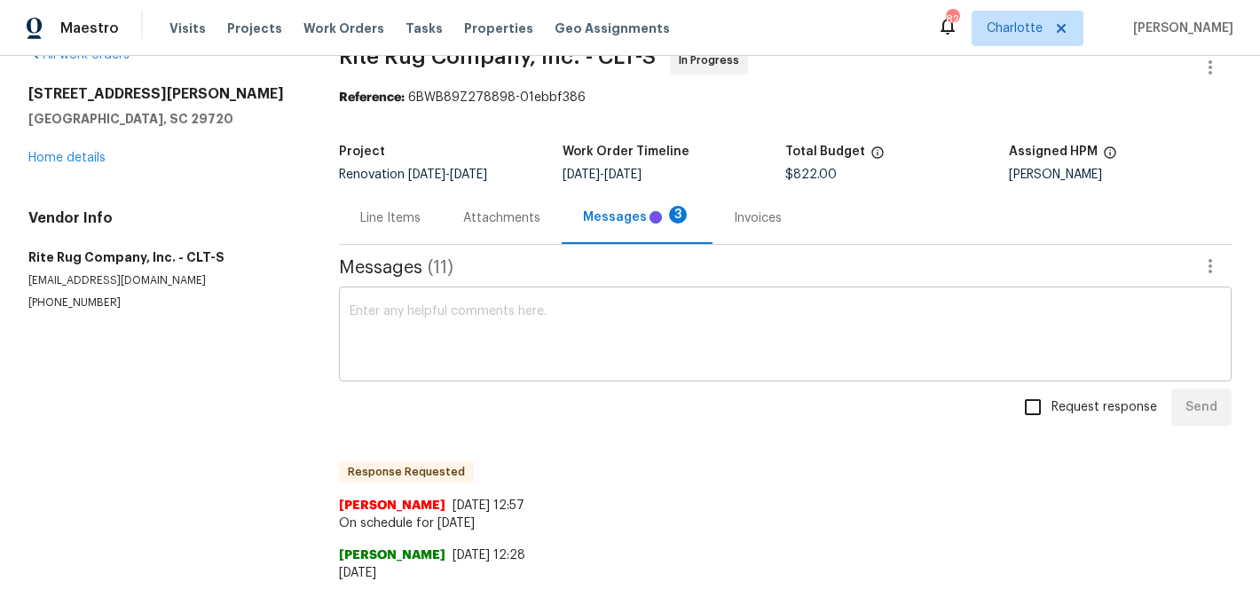
scroll to position [49, 0]
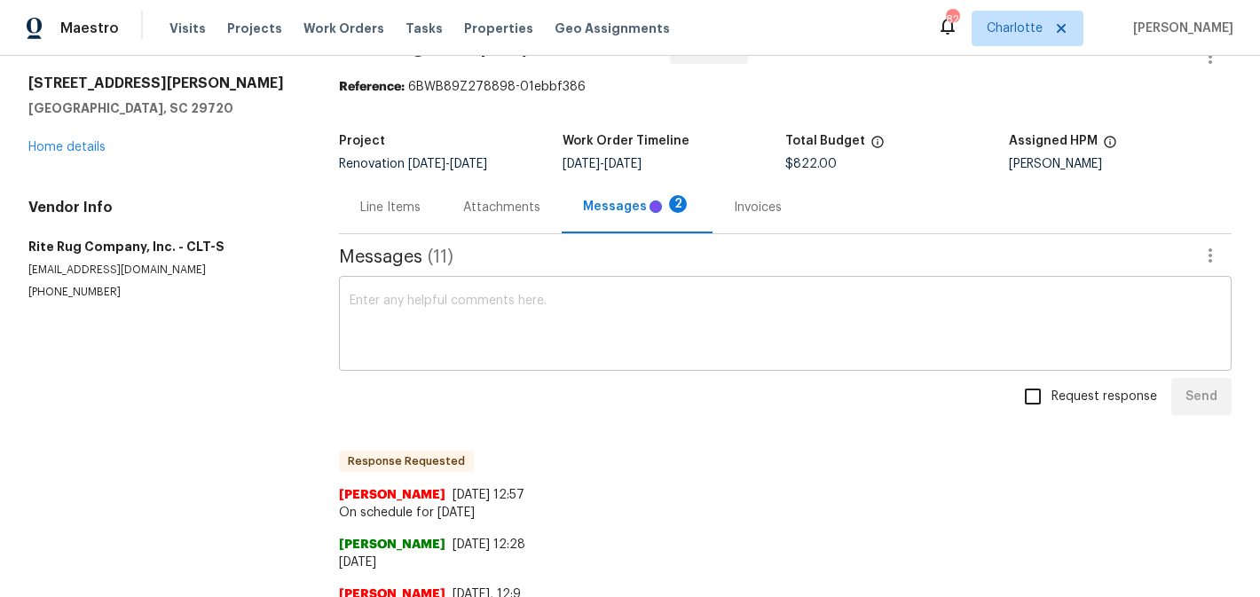
click at [524, 322] on textarea at bounding box center [785, 326] width 871 height 62
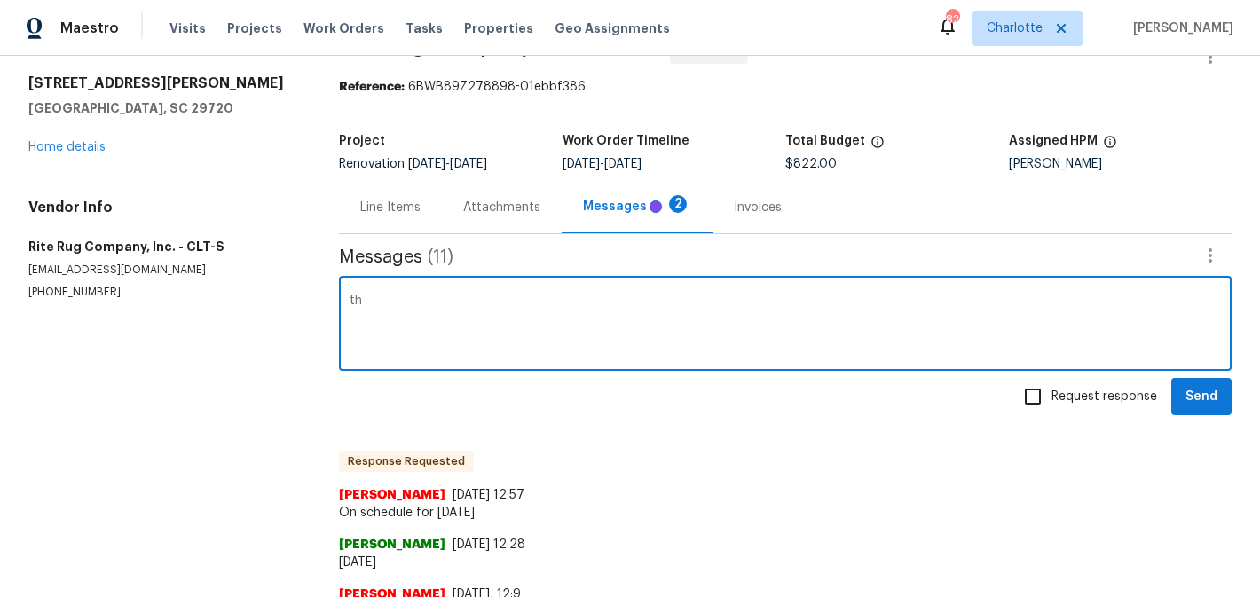
type textarea "tha"
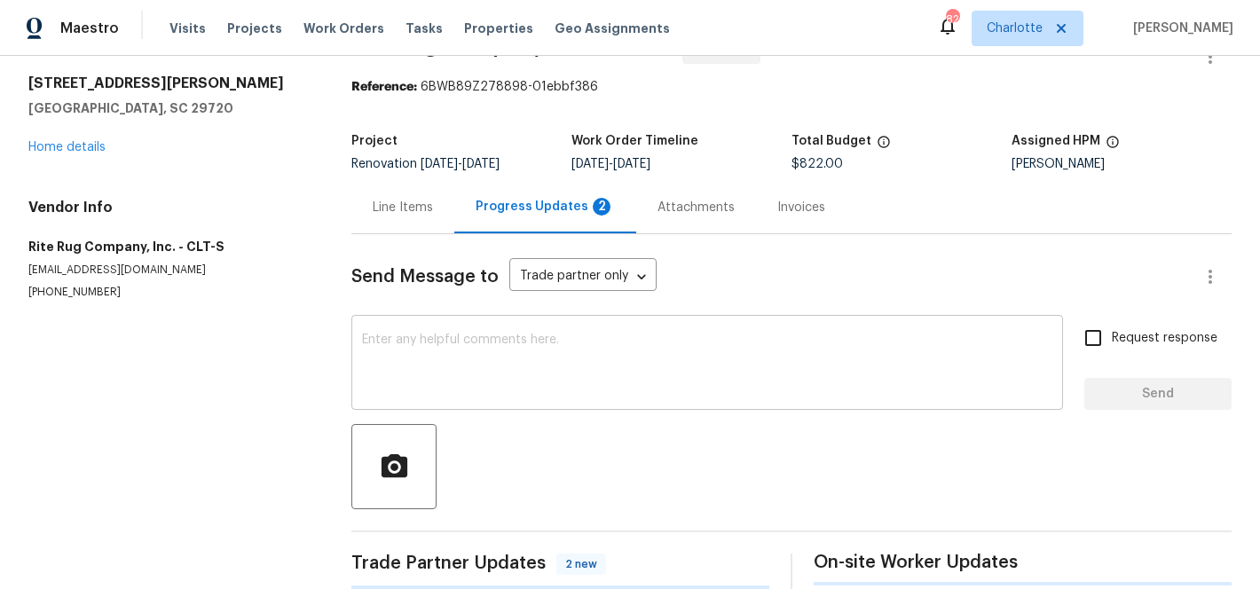
scroll to position [69, 0]
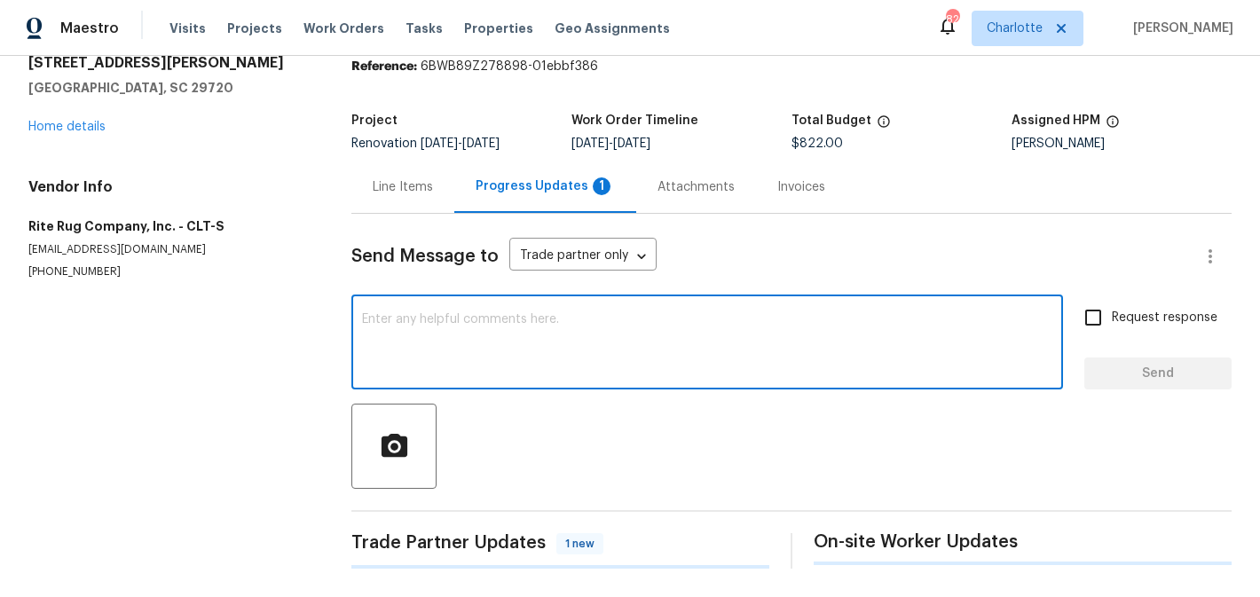
click at [492, 317] on textarea at bounding box center [707, 344] width 690 height 62
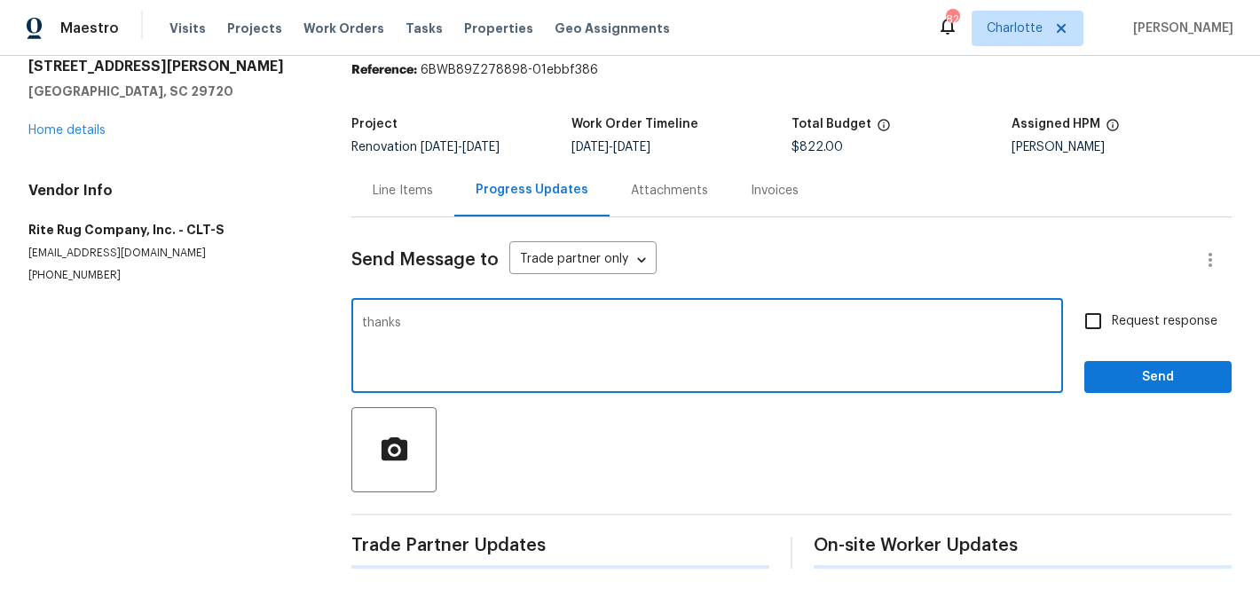
type textarea "thanks"
click at [1144, 313] on span "Request response" at bounding box center [1165, 321] width 106 height 19
click at [1112, 313] on input "Request response" at bounding box center [1092, 320] width 37 height 37
checkbox input "true"
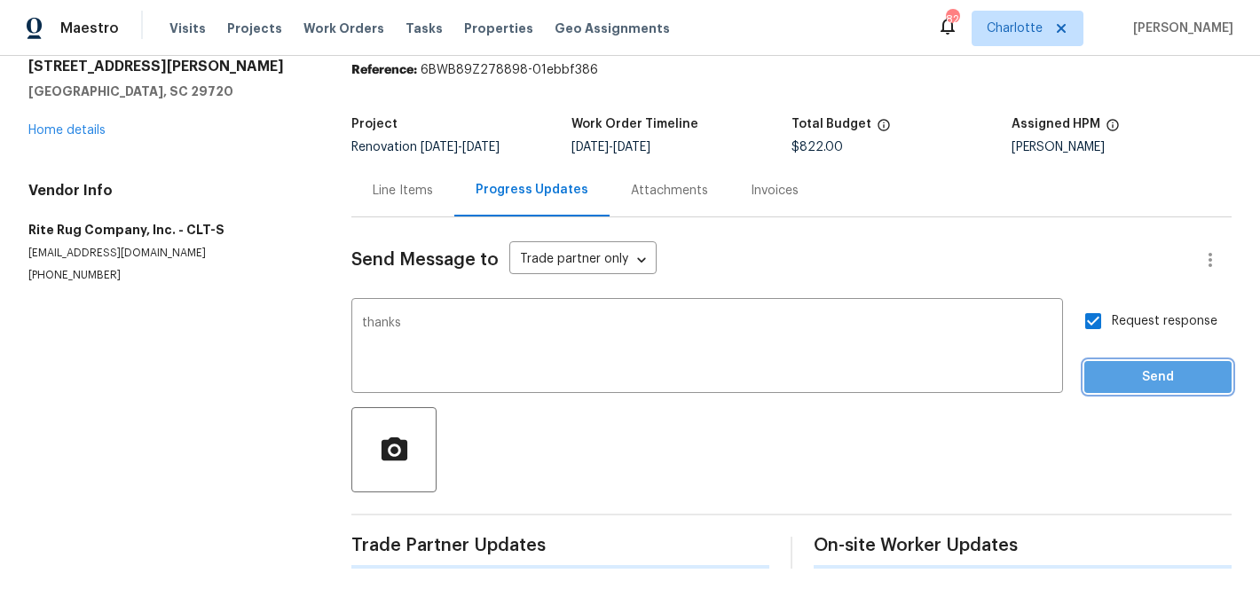
click at [1143, 382] on span "Send" at bounding box center [1157, 377] width 119 height 22
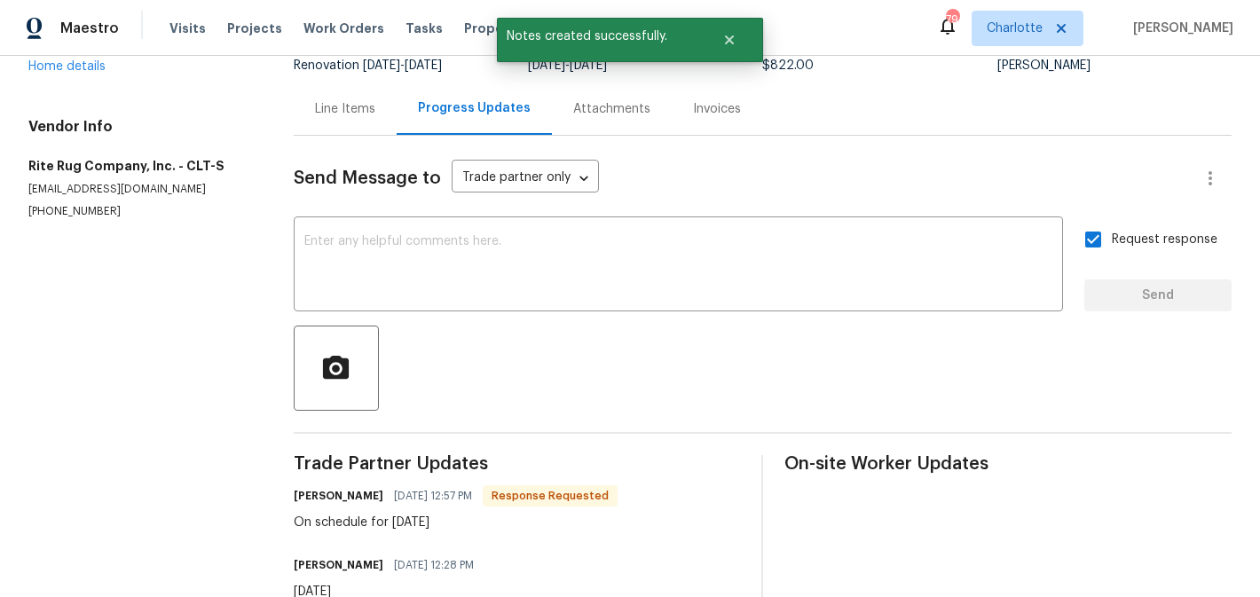
scroll to position [0, 0]
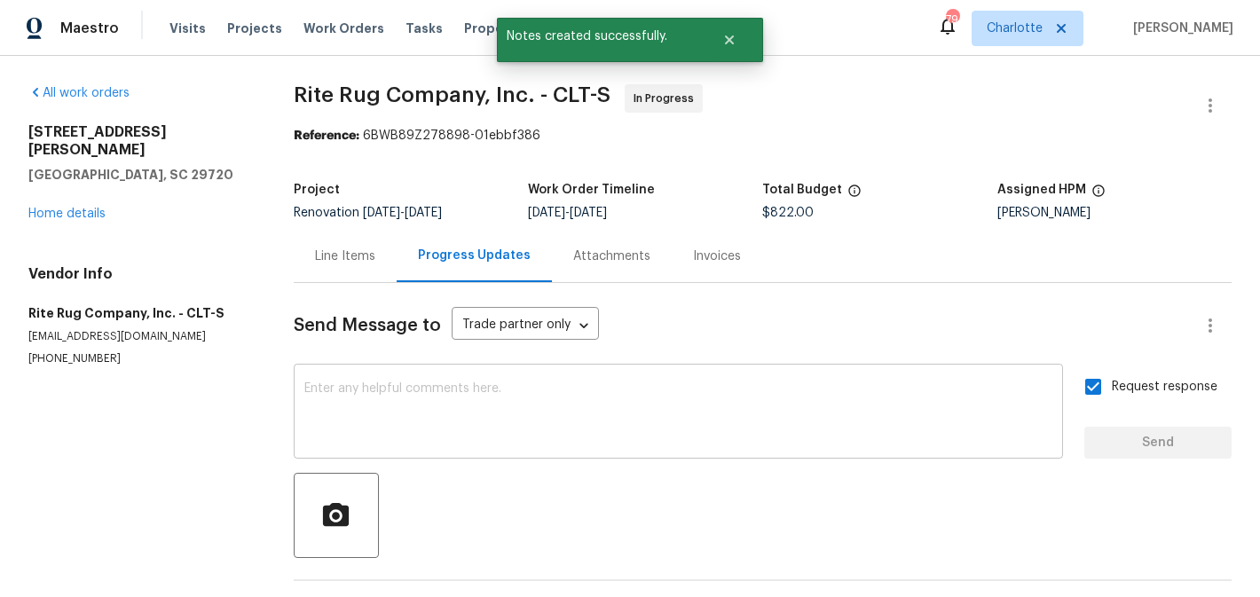
click at [393, 403] on textarea at bounding box center [678, 413] width 748 height 62
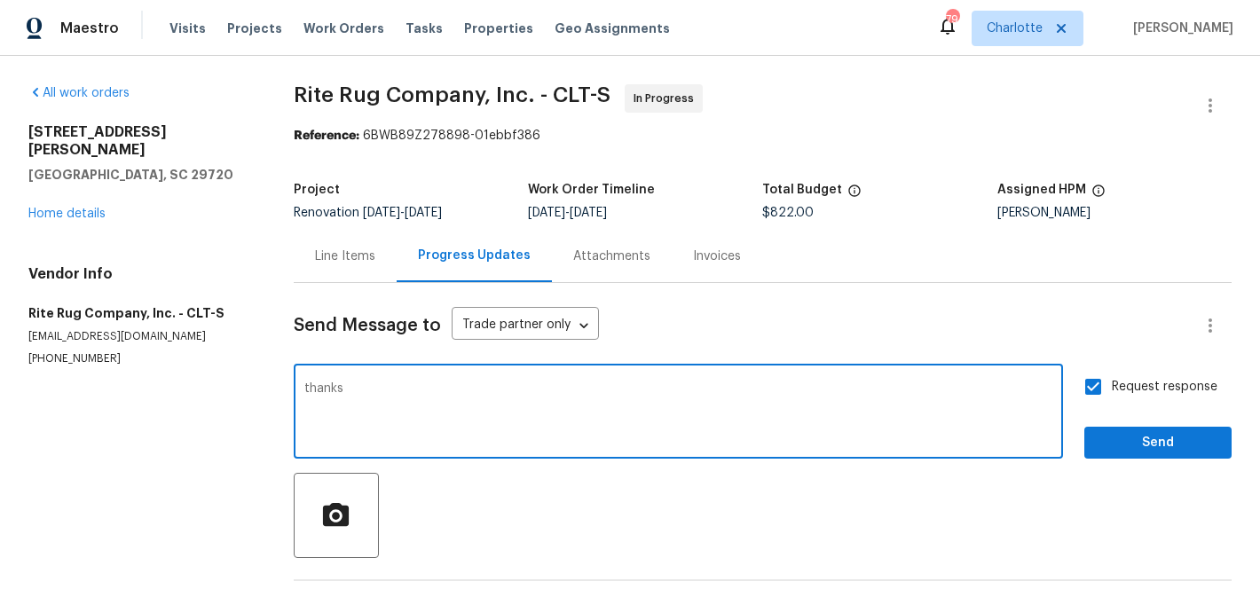
type textarea "thanks"
click at [1120, 435] on span "Send" at bounding box center [1157, 443] width 119 height 22
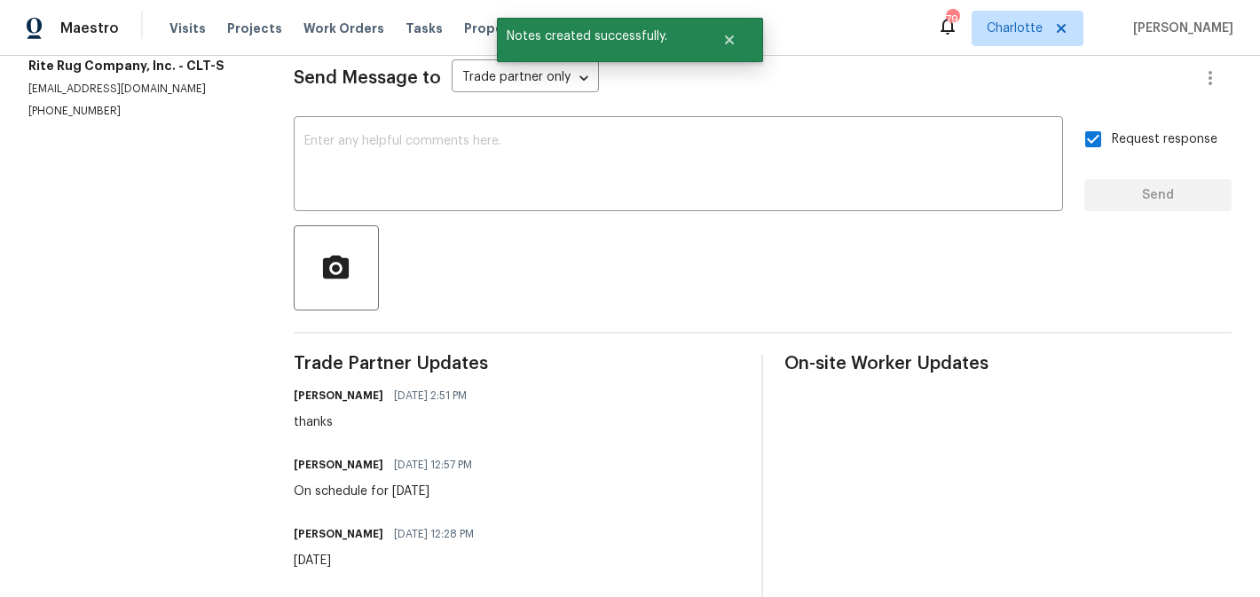
scroll to position [118, 0]
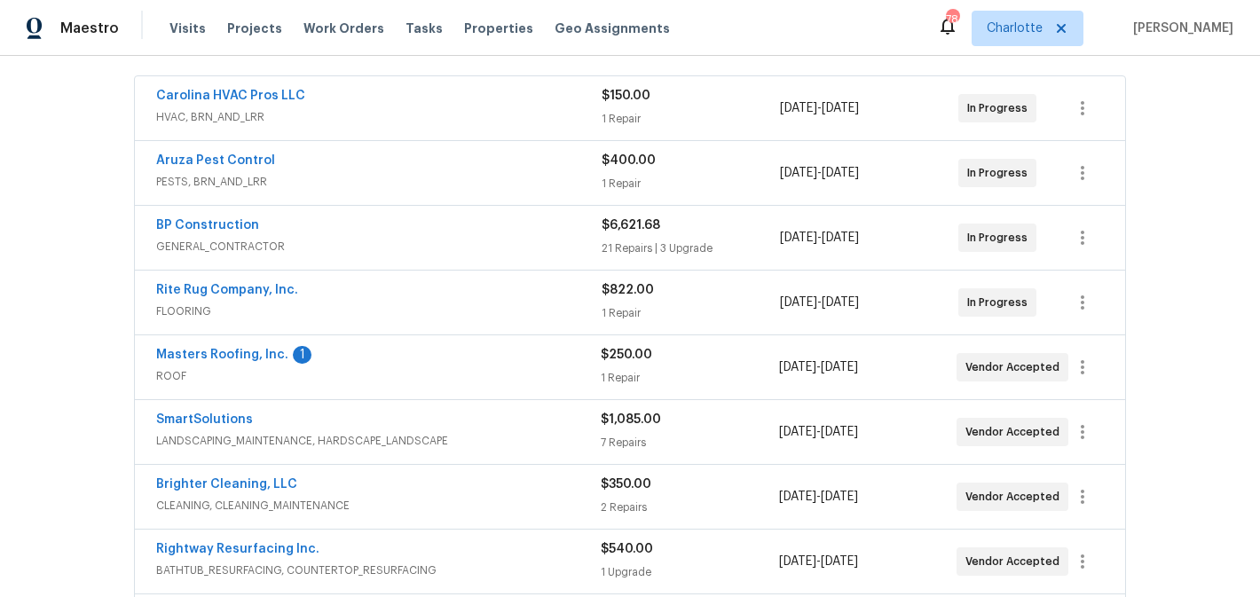
scroll to position [323, 0]
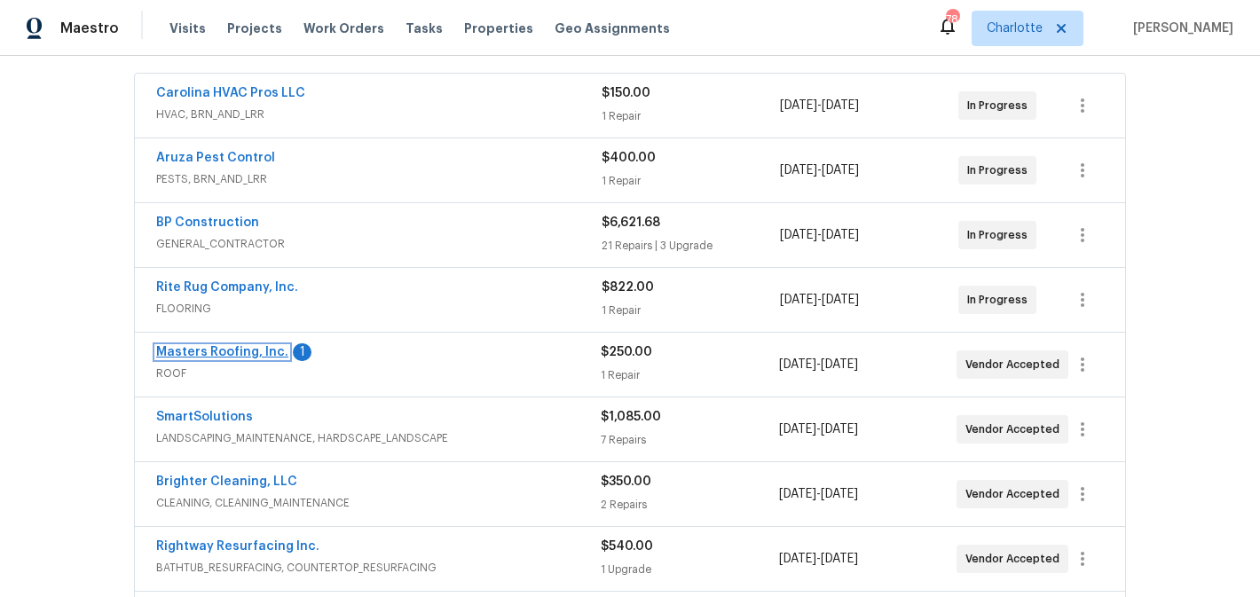
click at [216, 355] on link "Masters Roofing, Inc." at bounding box center [222, 352] width 132 height 12
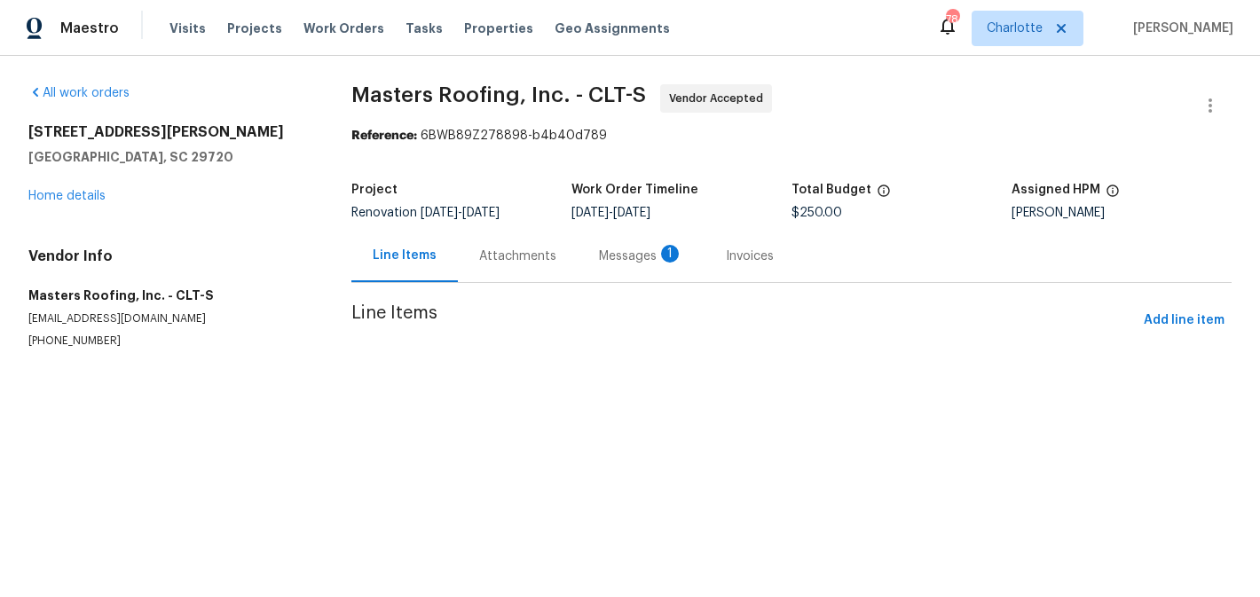
click at [633, 259] on div "Messages 1" at bounding box center [641, 256] width 84 height 18
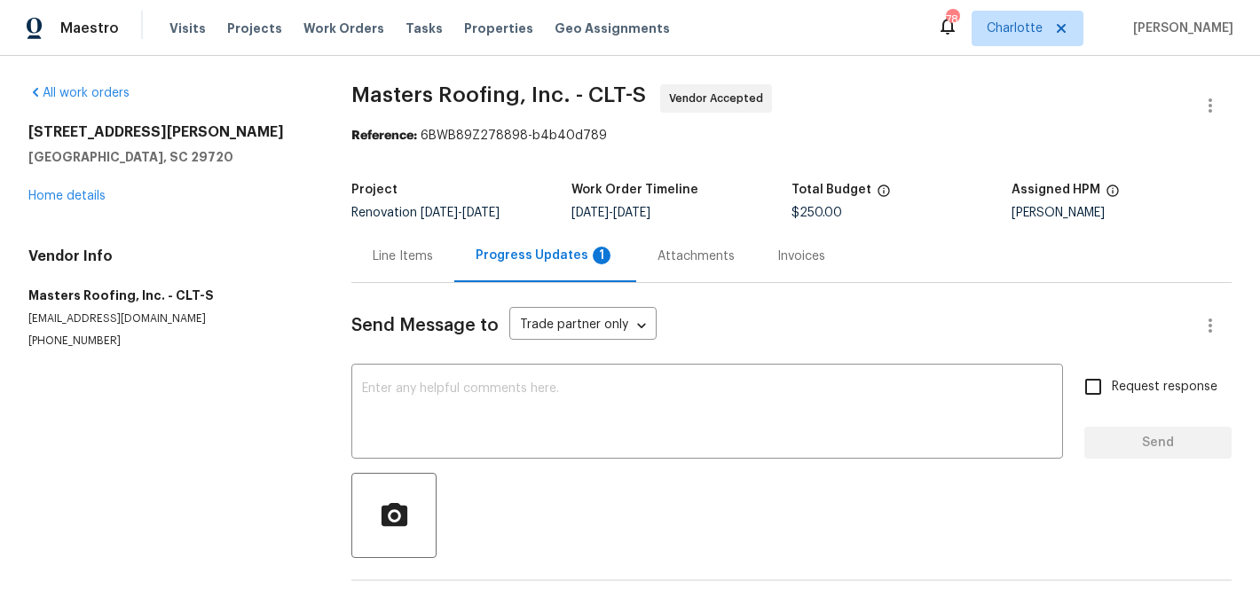
click at [499, 261] on div "Progress Updates 1" at bounding box center [544, 256] width 139 height 18
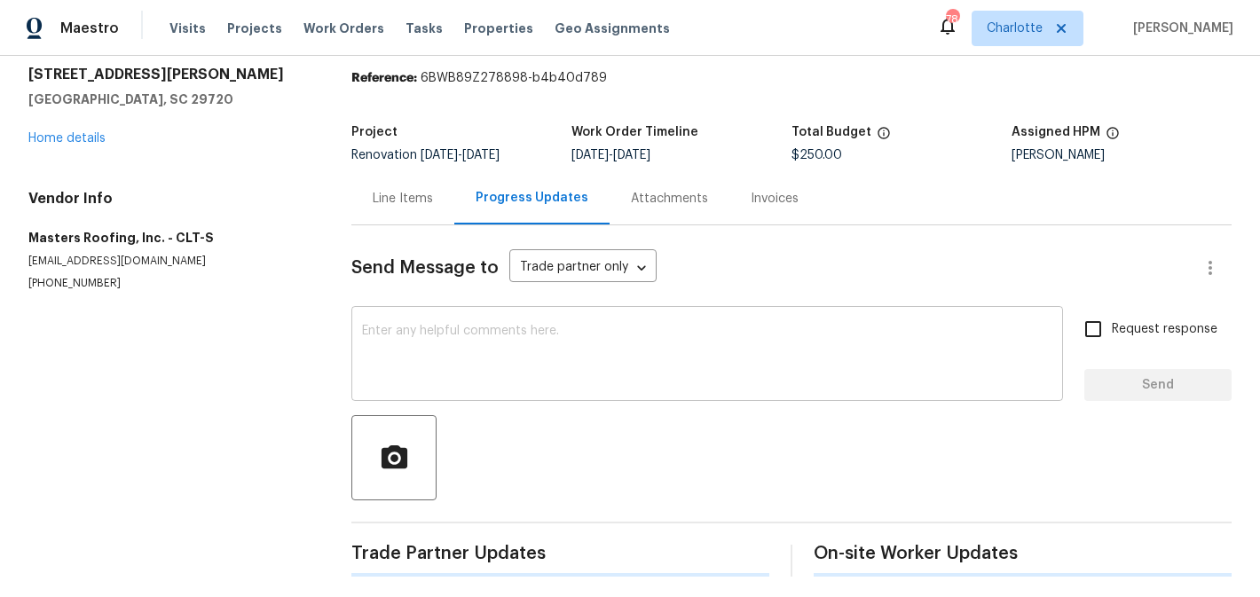
scroll to position [66, 0]
